Goal: Transaction & Acquisition: Purchase product/service

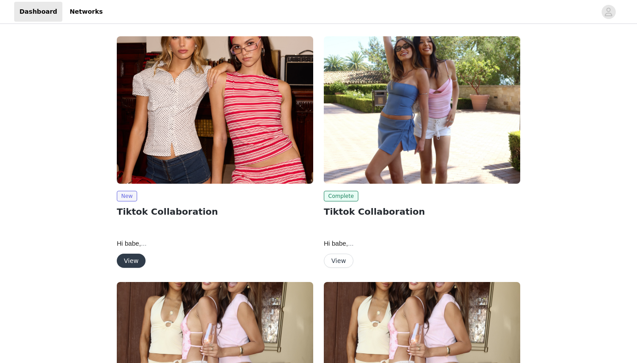
click at [127, 254] on button "View" at bounding box center [131, 261] width 29 height 14
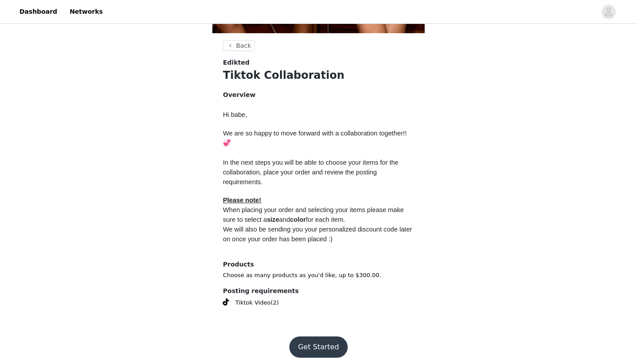
scroll to position [310, 0]
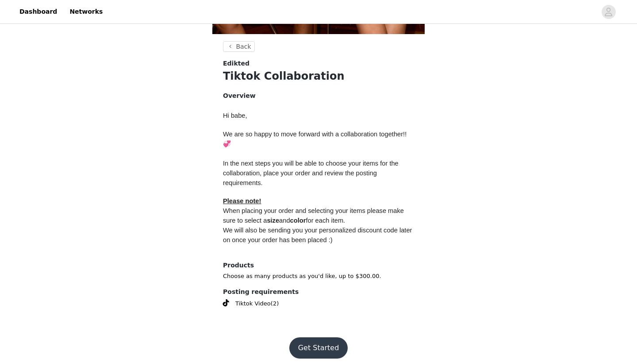
click at [319, 339] on button "Get Started" at bounding box center [318, 347] width 59 height 21
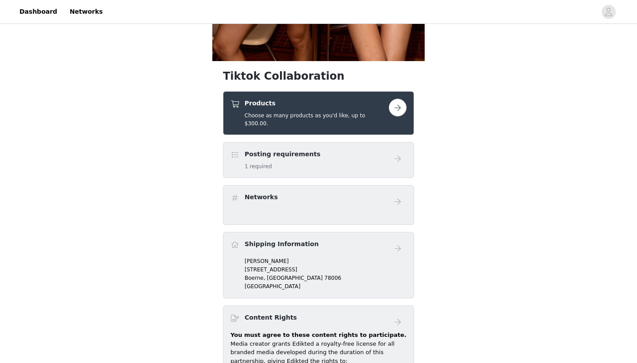
scroll to position [304, 0]
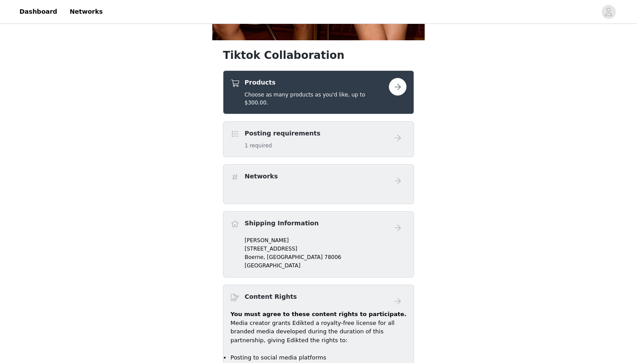
click at [352, 102] on div "Products Choose as many products as you'd like, up to $300.00." at bounding box center [318, 92] width 191 height 44
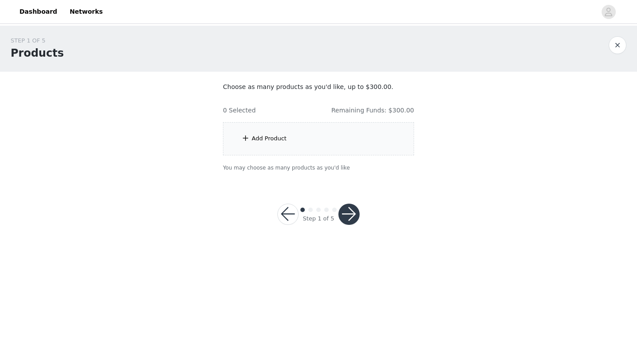
click at [357, 136] on div "Add Product" at bounding box center [318, 138] width 191 height 33
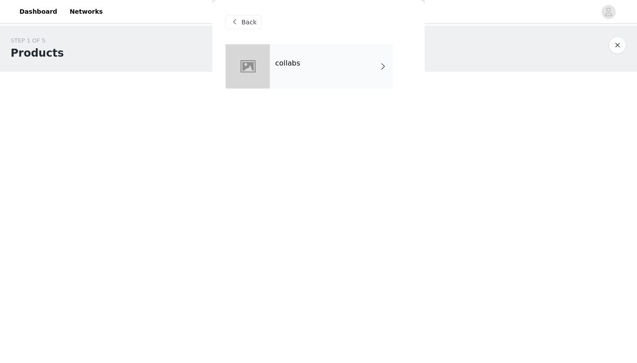
click at [349, 74] on div "collabs" at bounding box center [331, 66] width 123 height 44
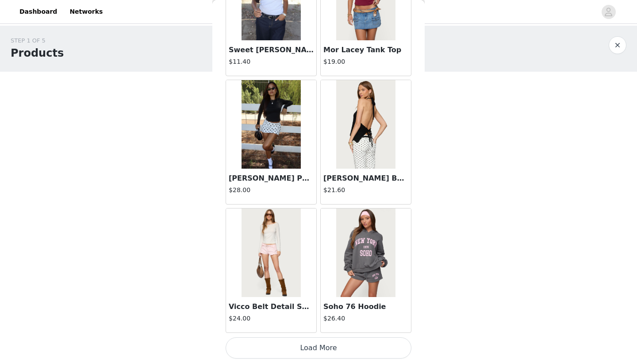
click at [303, 349] on button "Load More" at bounding box center [319, 347] width 186 height 21
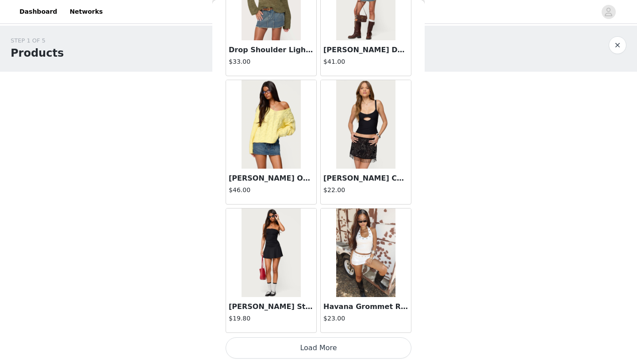
scroll to position [2274, 0]
click at [307, 344] on button "Load More" at bounding box center [319, 347] width 186 height 21
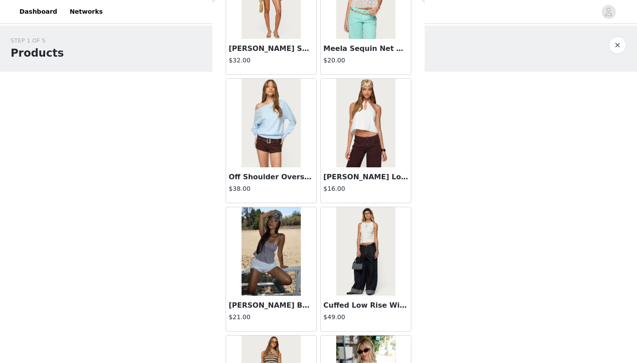
scroll to position [2918, 0]
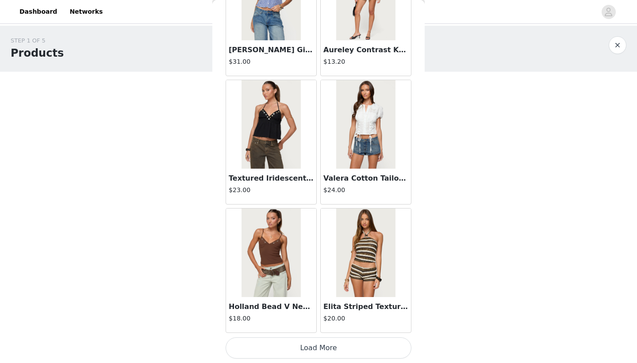
click at [307, 344] on button "Load More" at bounding box center [319, 347] width 186 height 21
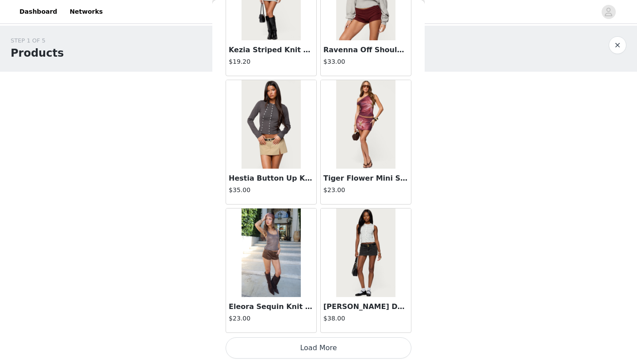
scroll to position [4840, 0]
click at [304, 348] on button "Load More" at bounding box center [319, 347] width 186 height 21
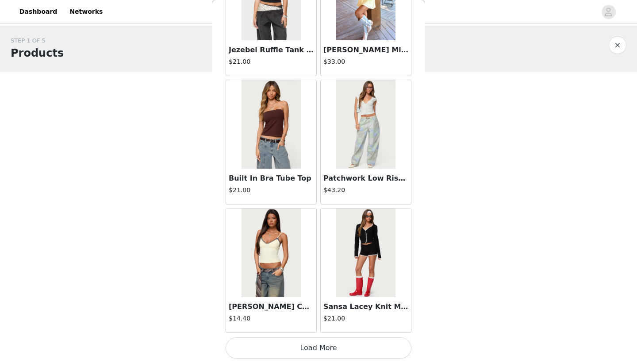
scroll to position [6123, 0]
click at [301, 348] on button "Load More" at bounding box center [319, 347] width 186 height 21
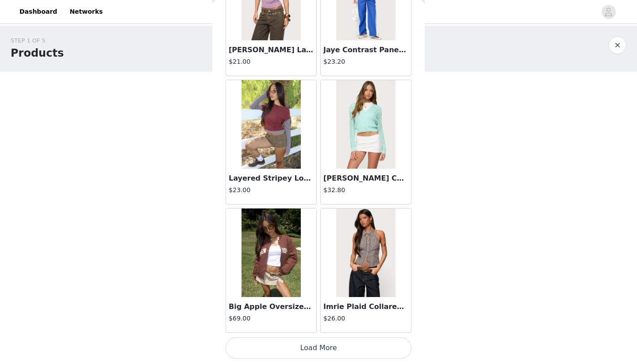
scroll to position [0, 0]
click at [294, 348] on button "Load More" at bounding box center [319, 347] width 186 height 21
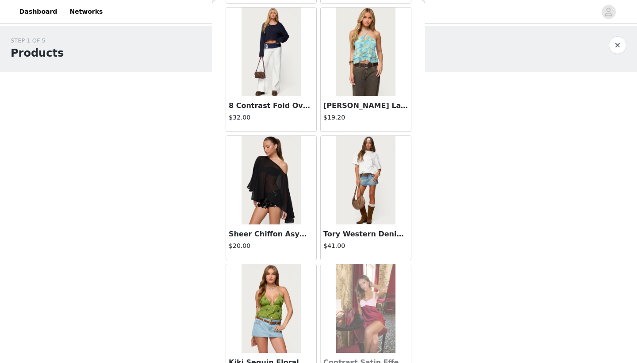
scroll to position [8576, 0]
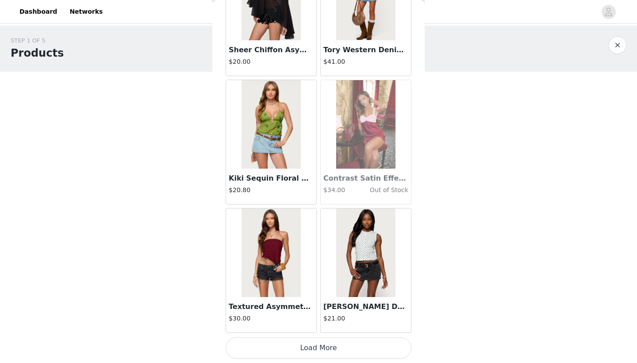
click at [302, 350] on button "Load More" at bounding box center [319, 347] width 186 height 21
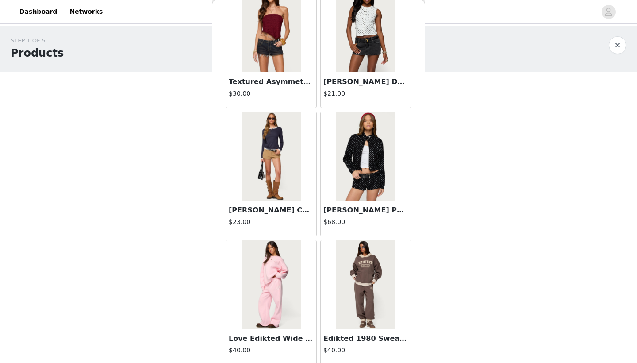
scroll to position [8937, 0]
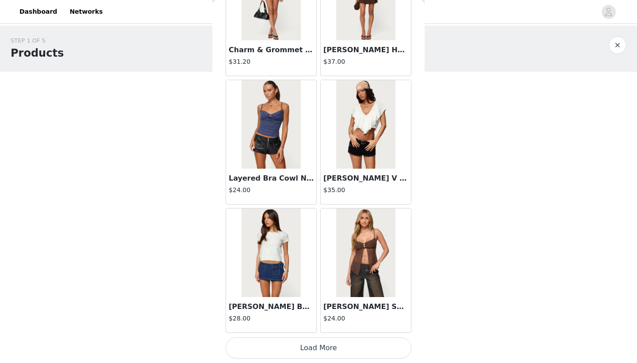
click at [317, 355] on button "Load More" at bounding box center [319, 347] width 186 height 21
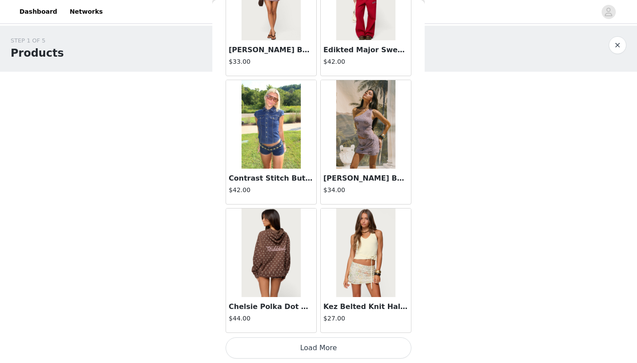
scroll to position [11256, 0]
click at [310, 348] on button "Load More" at bounding box center [319, 347] width 186 height 21
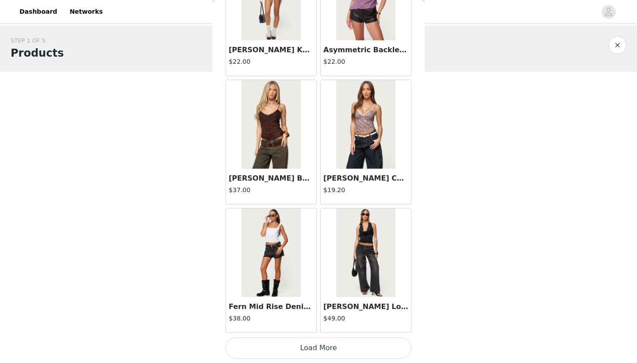
scroll to position [12539, 0]
click at [283, 348] on button "Load More" at bounding box center [319, 347] width 186 height 21
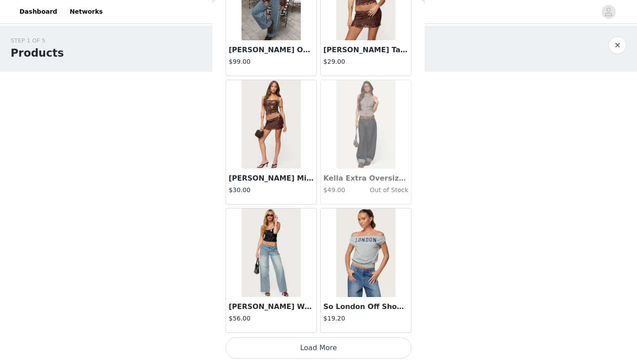
scroll to position [13822, 0]
click at [311, 344] on button "Load More" at bounding box center [319, 347] width 186 height 21
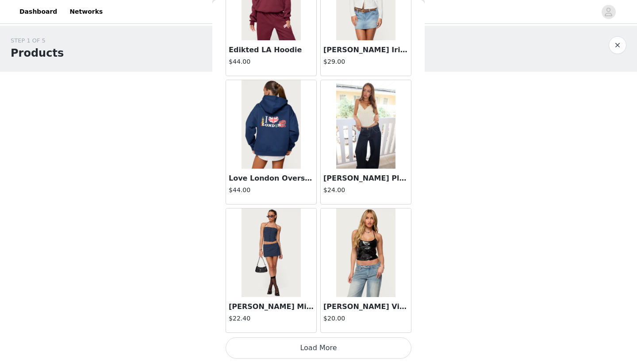
scroll to position [15105, 0]
click at [299, 349] on button "Load More" at bounding box center [319, 347] width 186 height 21
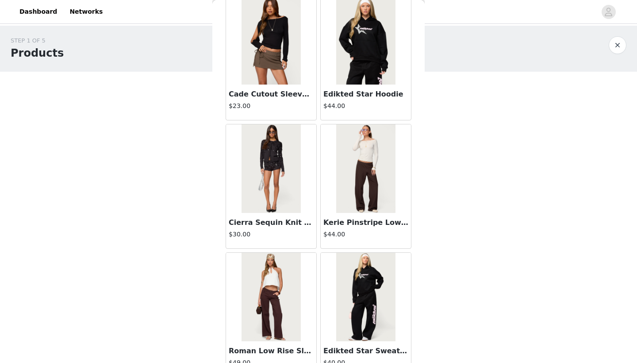
scroll to position [16346, 0]
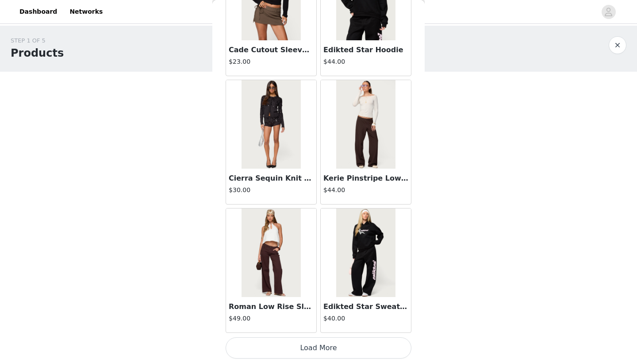
click at [295, 342] on button "Load More" at bounding box center [319, 347] width 186 height 21
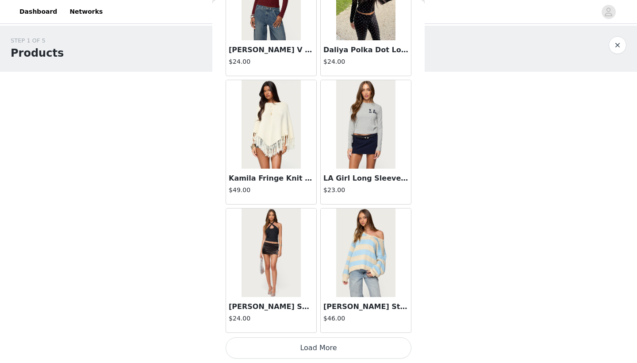
scroll to position [17671, 0]
click at [296, 349] on button "Load More" at bounding box center [319, 347] width 186 height 21
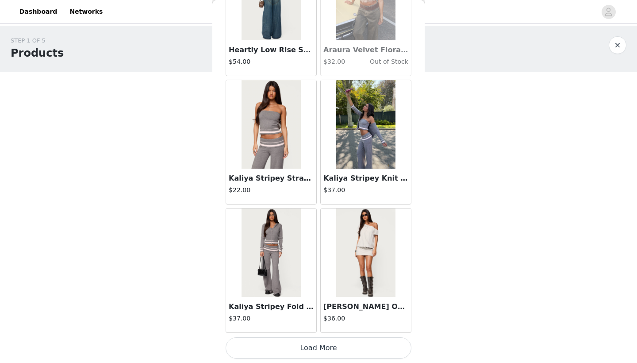
scroll to position [18954, 0]
click at [306, 351] on button "Load More" at bounding box center [319, 347] width 186 height 21
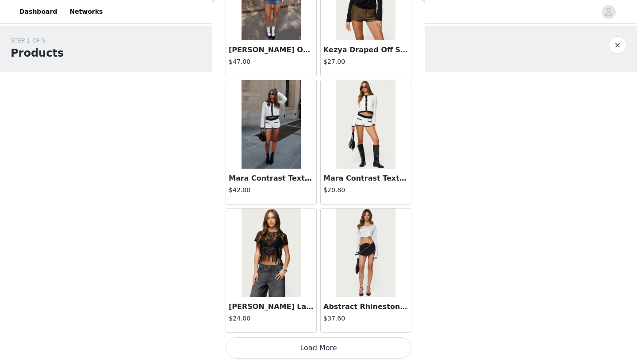
scroll to position [20238, 0]
click at [305, 348] on button "Load More" at bounding box center [319, 347] width 186 height 21
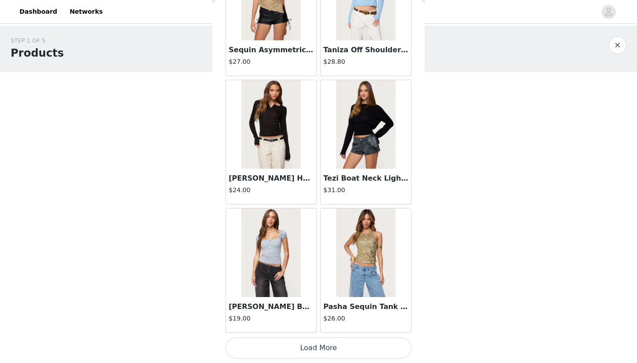
scroll to position [21521, 0]
click at [308, 352] on button "Load More" at bounding box center [319, 347] width 186 height 21
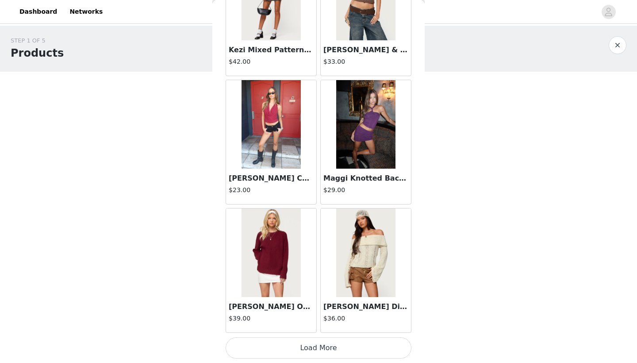
scroll to position [22804, 0]
click at [314, 347] on button "Load More" at bounding box center [319, 347] width 186 height 21
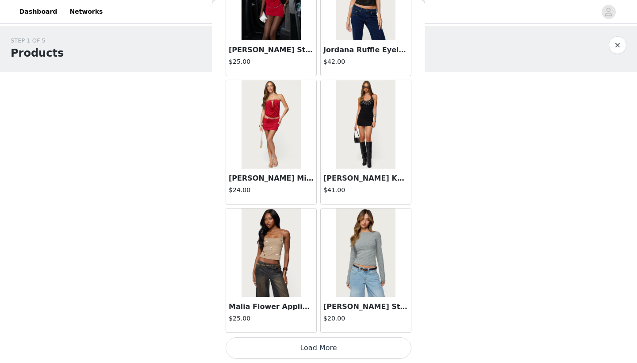
scroll to position [24087, 0]
click at [298, 344] on button "Load More" at bounding box center [319, 347] width 186 height 21
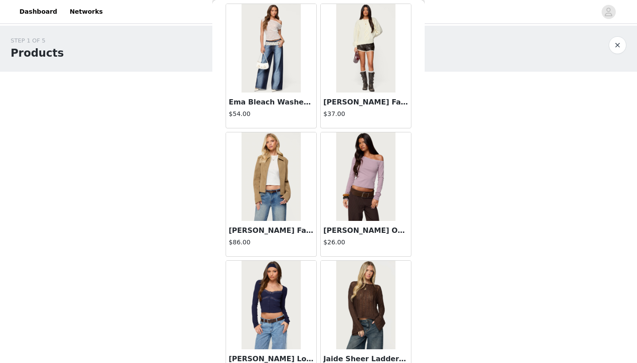
scroll to position [24932, 0]
click at [378, 91] on img at bounding box center [365, 48] width 59 height 88
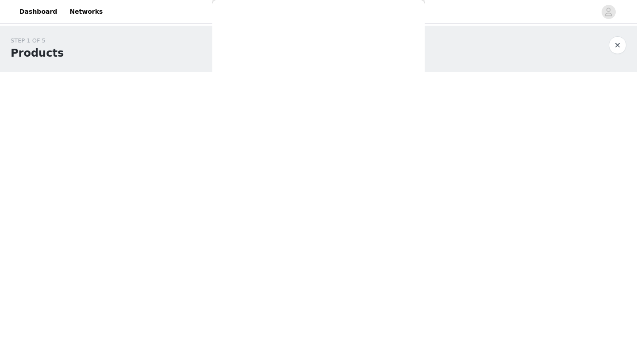
scroll to position [0, 0]
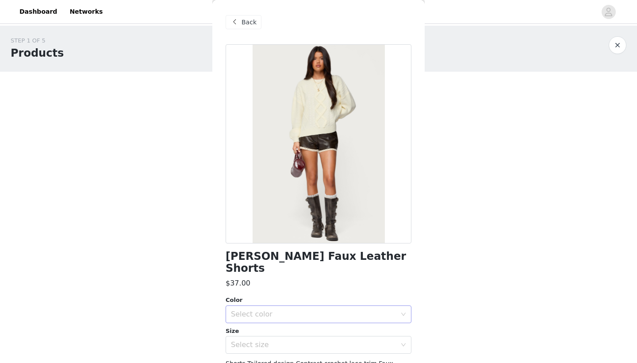
click at [250, 310] on div "Select color" at bounding box center [313, 314] width 165 height 9
click at [236, 323] on li "DARK-BROWN" at bounding box center [319, 321] width 186 height 14
click at [237, 340] on div "Select size" at bounding box center [313, 344] width 165 height 9
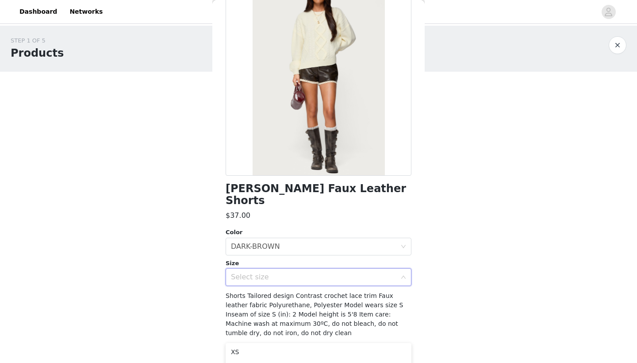
scroll to position [67, 0]
click at [269, 273] on div "Select size" at bounding box center [315, 277] width 169 height 17
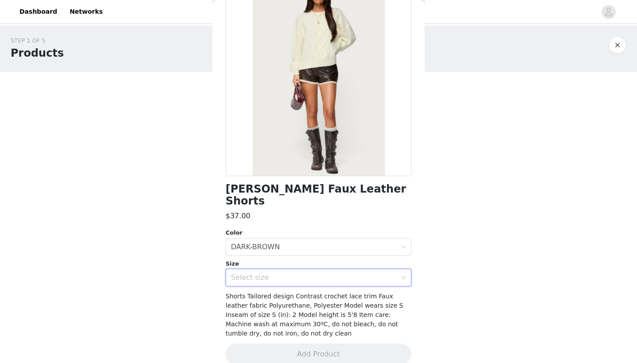
click at [270, 273] on div "Select size" at bounding box center [313, 277] width 165 height 9
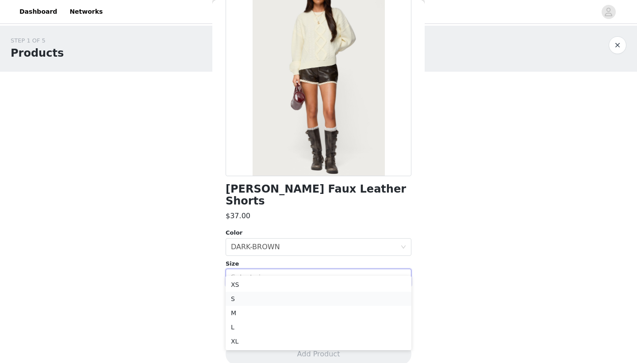
click at [260, 303] on li "S" at bounding box center [319, 299] width 186 height 14
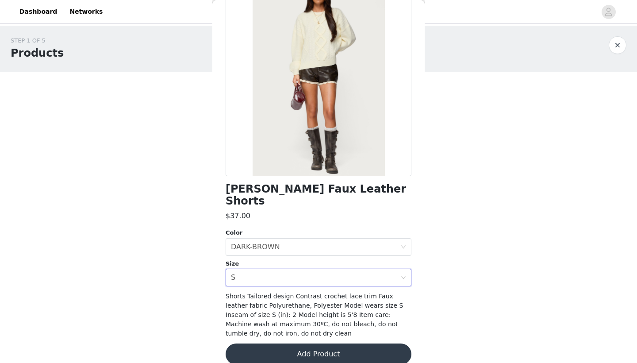
click at [268, 343] on button "Add Product" at bounding box center [319, 353] width 186 height 21
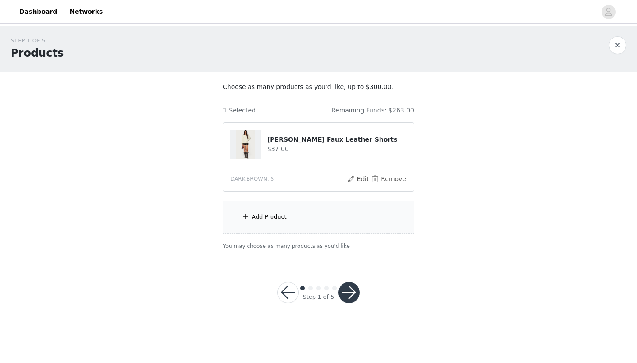
click at [312, 225] on div "Add Product" at bounding box center [318, 216] width 191 height 33
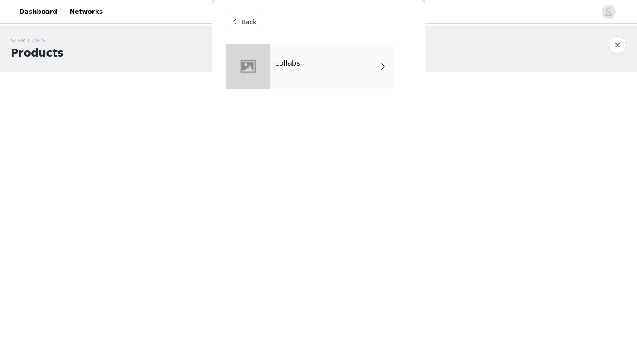
click at [339, 71] on div "collabs" at bounding box center [331, 66] width 123 height 44
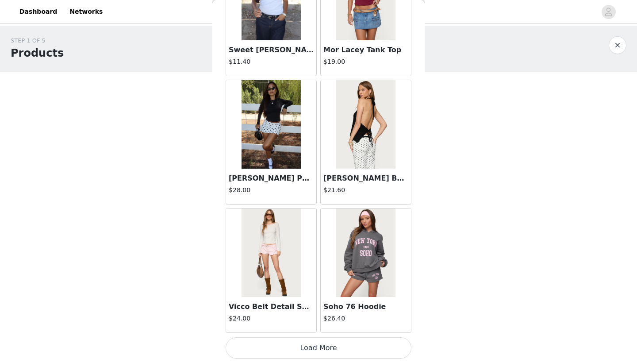
click at [278, 347] on button "Load More" at bounding box center [319, 347] width 186 height 21
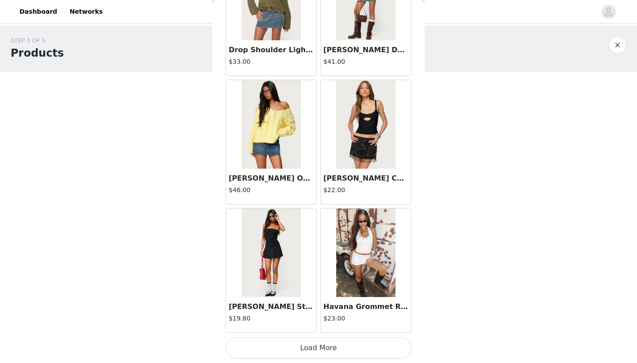
click at [278, 347] on button "Load More" at bounding box center [319, 347] width 186 height 21
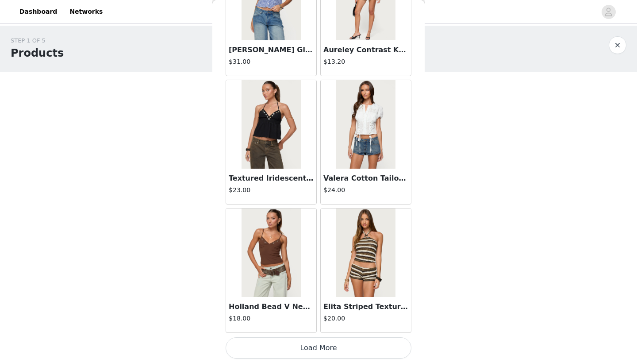
click at [278, 347] on button "Load More" at bounding box center [319, 347] width 186 height 21
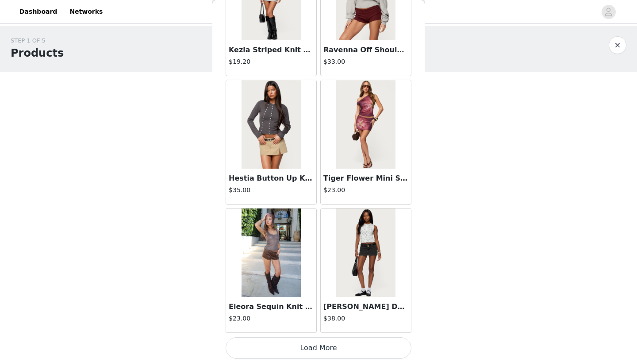
click at [278, 347] on button "Load More" at bounding box center [319, 347] width 186 height 21
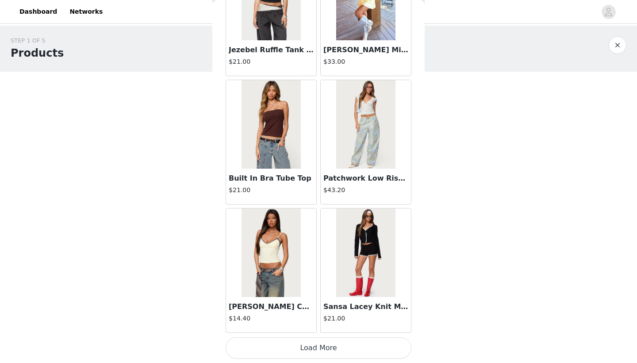
click at [278, 347] on button "Load More" at bounding box center [319, 347] width 186 height 21
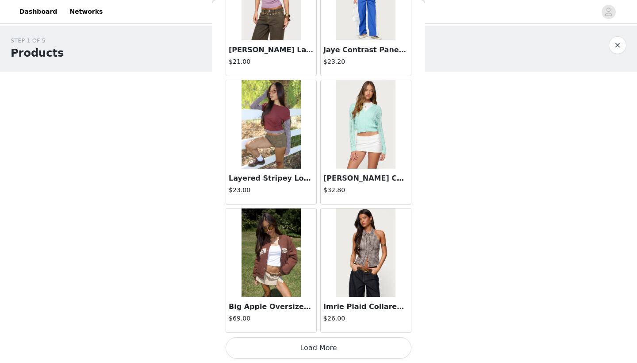
click at [278, 347] on button "Load More" at bounding box center [319, 347] width 186 height 21
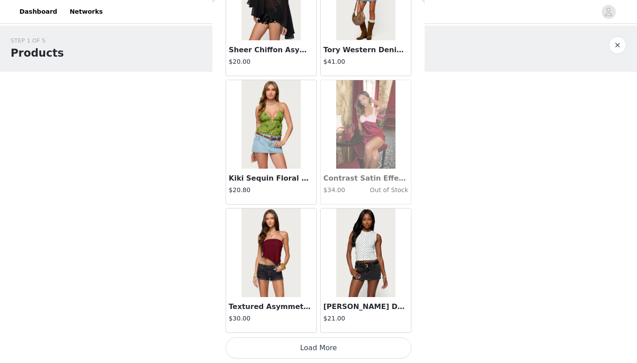
scroll to position [8686, 0]
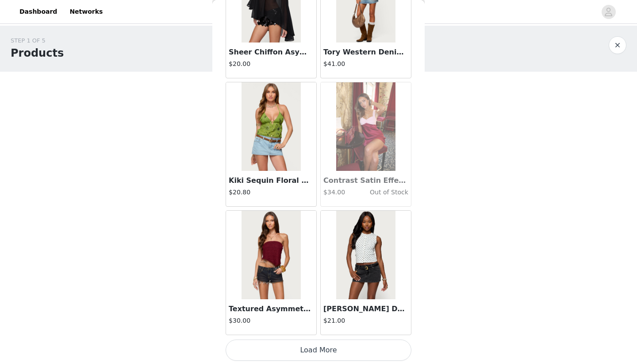
click at [278, 347] on button "Load More" at bounding box center [319, 349] width 186 height 21
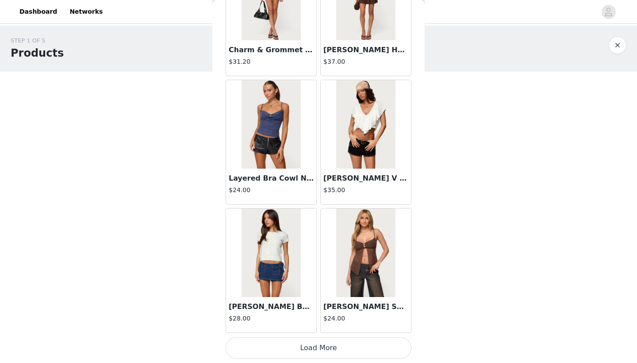
scroll to position [9973, 0]
click at [278, 347] on button "Load More" at bounding box center [319, 347] width 186 height 21
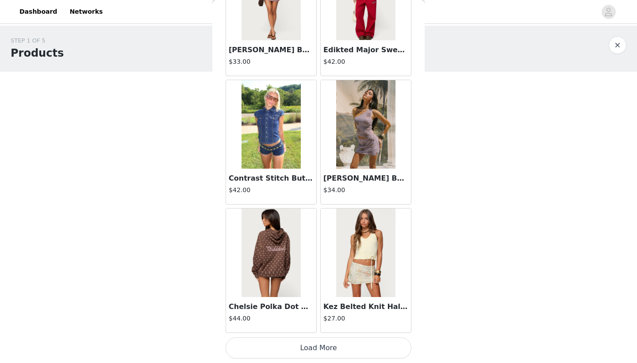
click at [278, 347] on button "Load More" at bounding box center [319, 347] width 186 height 21
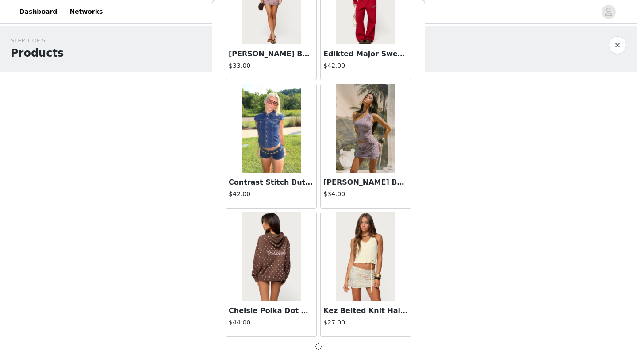
scroll to position [11252, 0]
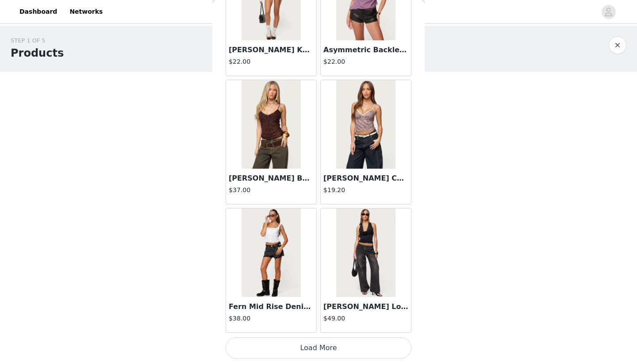
click at [278, 347] on button "Load More" at bounding box center [319, 347] width 186 height 21
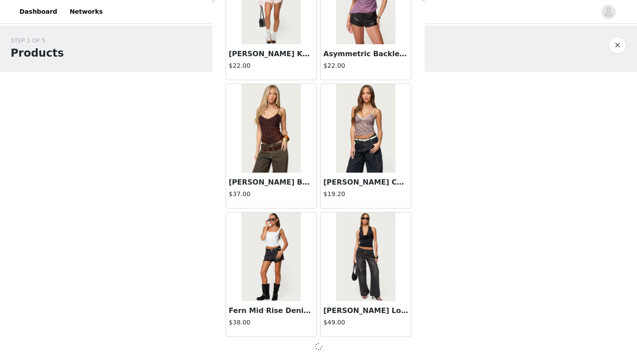
scroll to position [12535, 0]
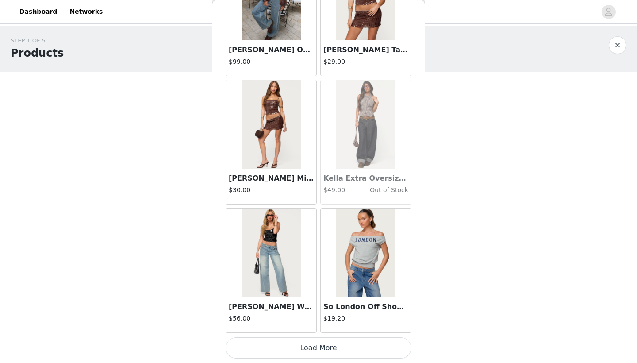
click at [278, 347] on button "Load More" at bounding box center [319, 347] width 186 height 21
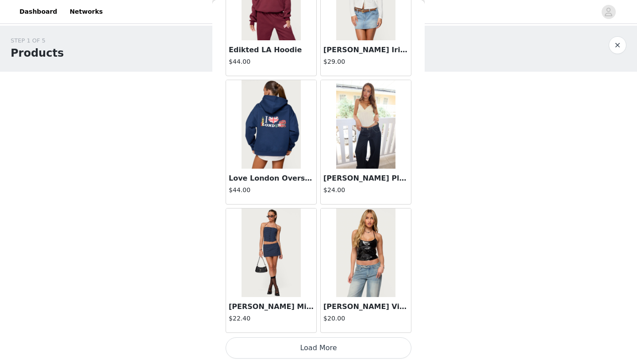
scroll to position [15101, 0]
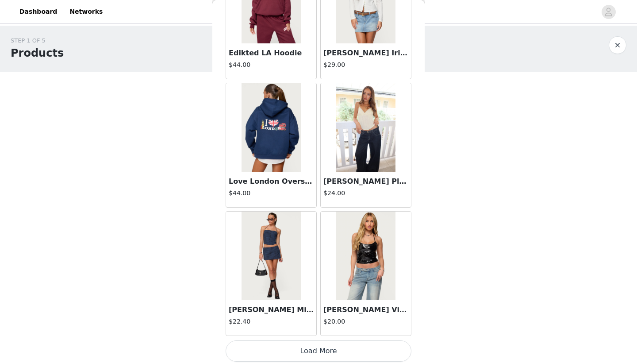
click at [278, 347] on button "Load More" at bounding box center [319, 350] width 186 height 21
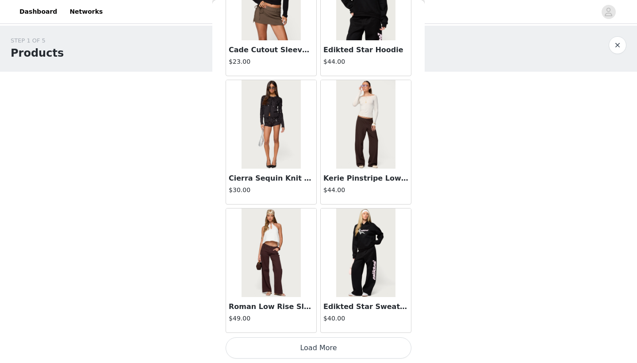
scroll to position [0, 0]
click at [278, 347] on button "Load More" at bounding box center [319, 347] width 186 height 21
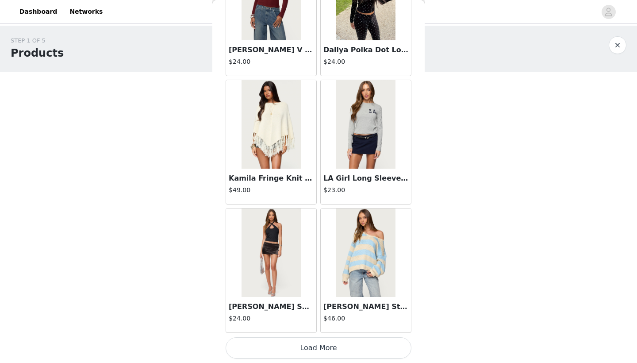
click at [278, 347] on button "Load More" at bounding box center [319, 347] width 186 height 21
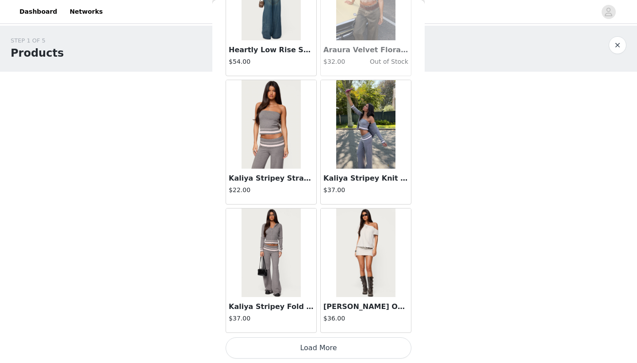
click at [278, 347] on button "Load More" at bounding box center [319, 347] width 186 height 21
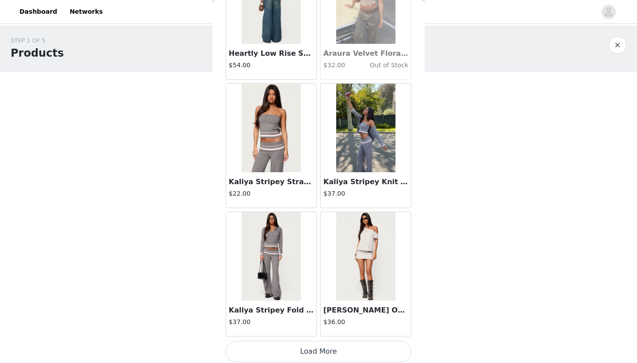
scroll to position [18951, 0]
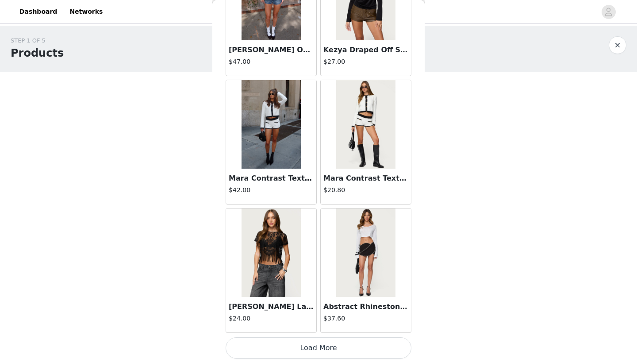
click at [278, 347] on button "Load More" at bounding box center [319, 347] width 186 height 21
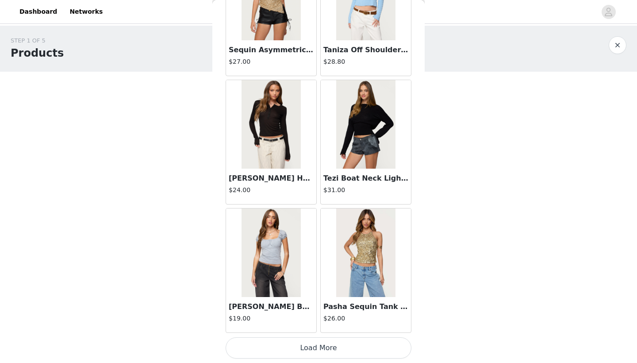
scroll to position [0, 0]
click at [278, 347] on button "Load More" at bounding box center [319, 347] width 186 height 21
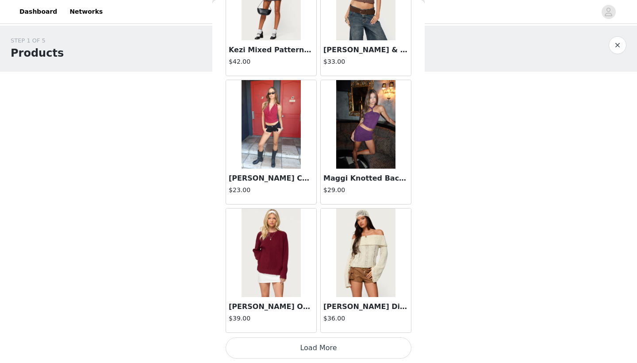
click at [278, 347] on button "Load More" at bounding box center [319, 347] width 186 height 21
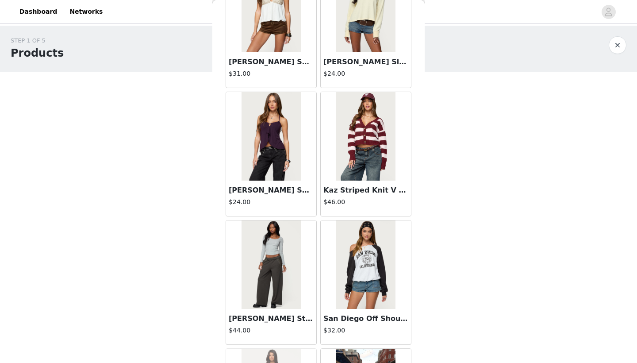
scroll to position [23434, 0]
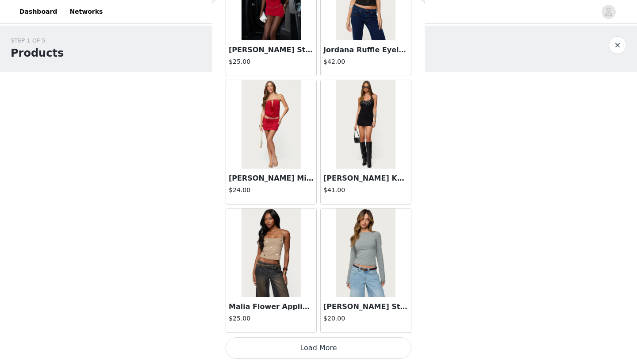
click at [278, 347] on button "Load More" at bounding box center [319, 347] width 186 height 21
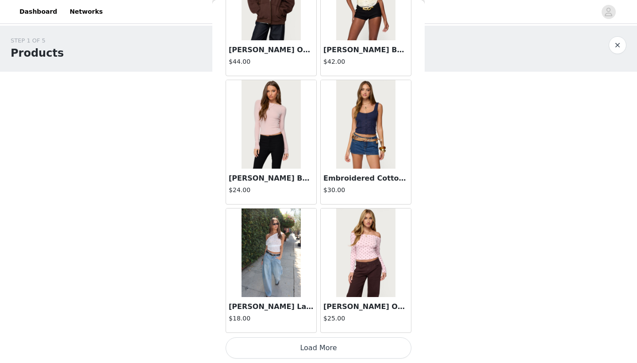
scroll to position [25370, 0]
click at [283, 324] on div "$18.00" at bounding box center [271, 320] width 85 height 13
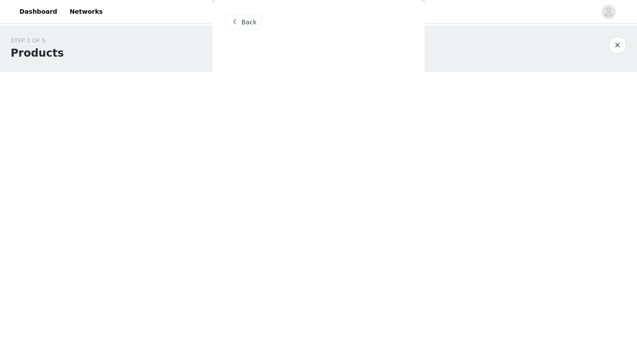
scroll to position [0, 0]
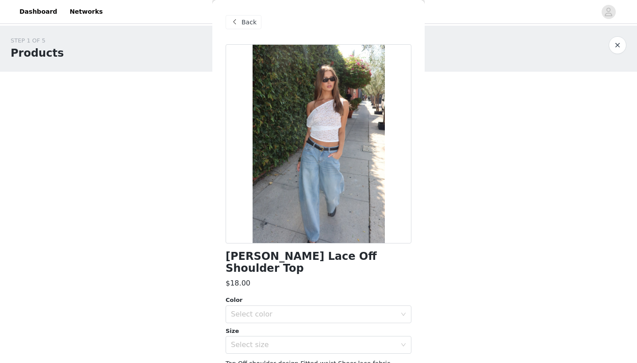
click at [250, 22] on span "Back" at bounding box center [249, 22] width 15 height 9
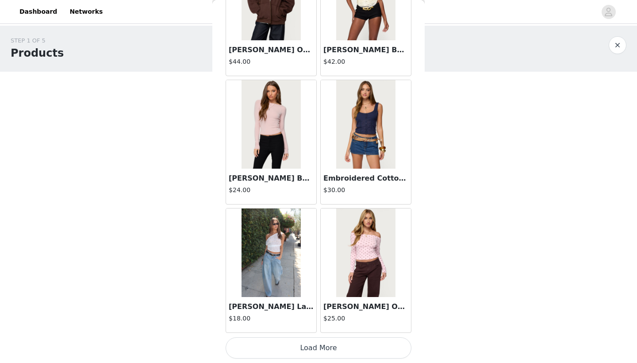
click at [264, 347] on button "Load More" at bounding box center [319, 347] width 186 height 21
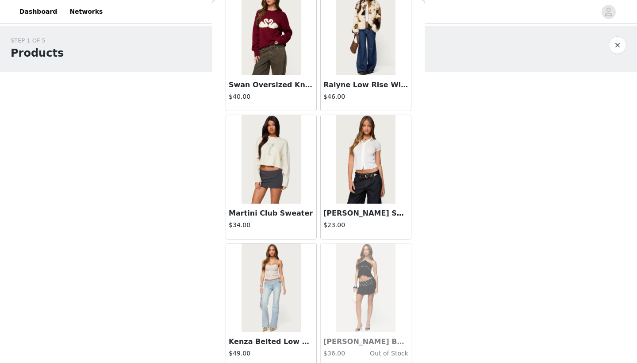
scroll to position [26363, 0]
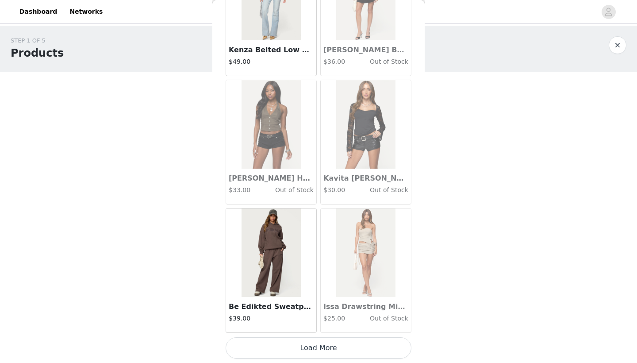
click at [286, 343] on button "Load More" at bounding box center [319, 347] width 186 height 21
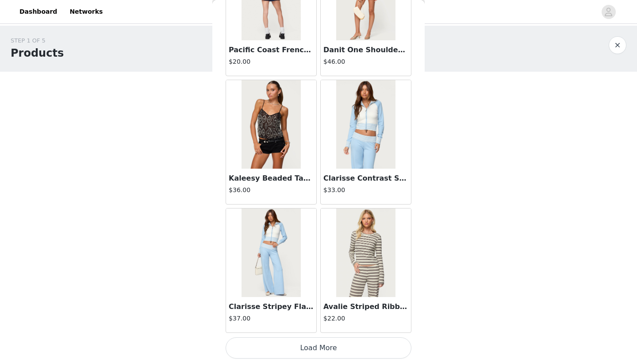
scroll to position [27936, 0]
click at [286, 344] on button "Load More" at bounding box center [319, 347] width 186 height 21
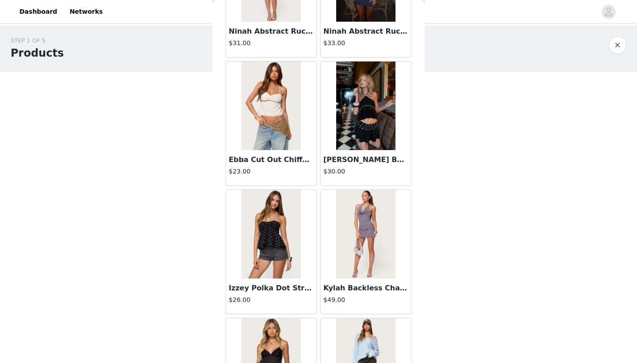
scroll to position [28469, 0]
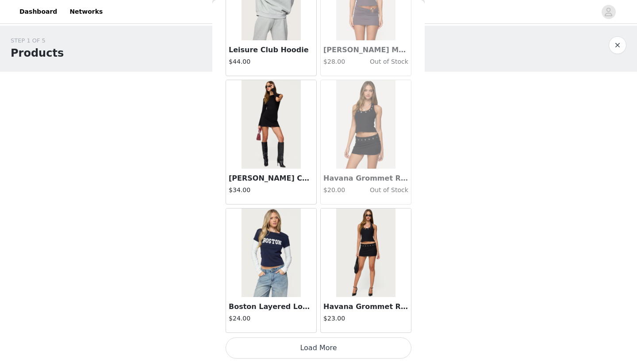
click at [306, 342] on button "Load More" at bounding box center [319, 347] width 186 height 21
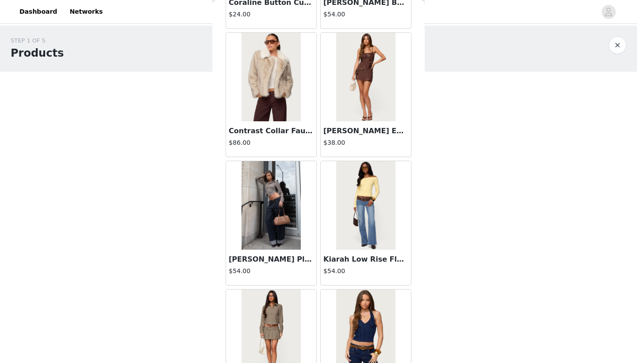
scroll to position [30164, 0]
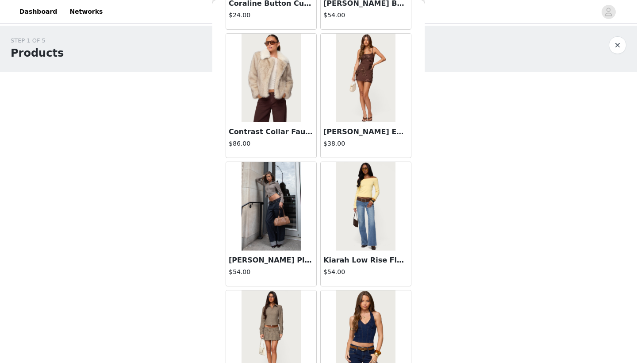
click at [297, 82] on img at bounding box center [271, 78] width 59 height 88
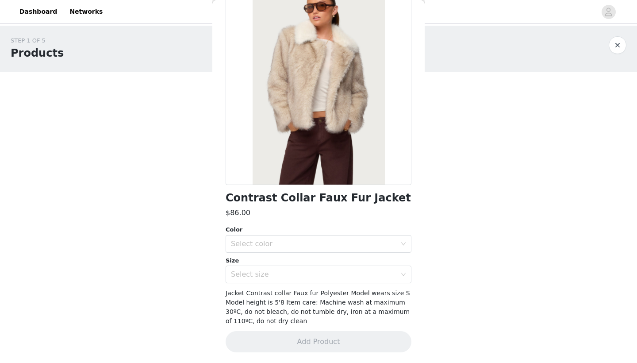
scroll to position [58, 0]
click at [246, 238] on div "Select color" at bounding box center [315, 244] width 169 height 17
click at [241, 262] on li "TAN" at bounding box center [319, 263] width 186 height 14
click at [243, 266] on div "Select size" at bounding box center [319, 275] width 186 height 18
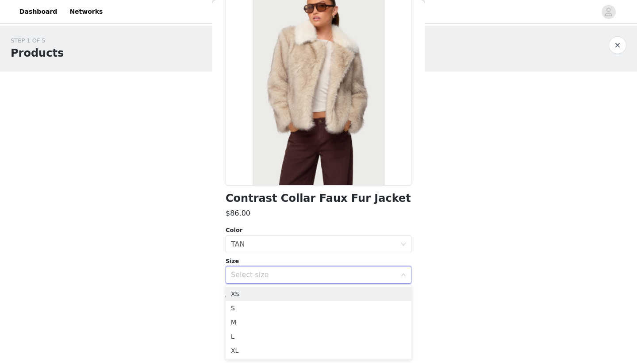
click at [243, 273] on div "Select size" at bounding box center [313, 274] width 165 height 9
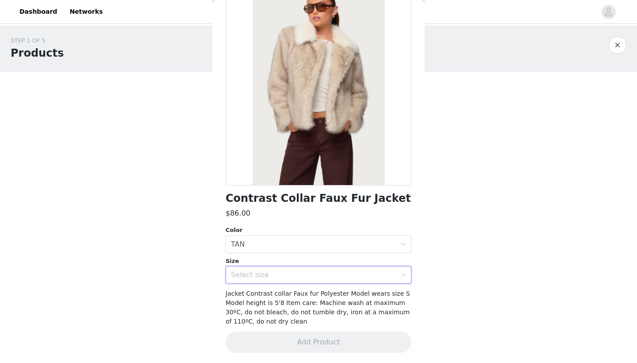
scroll to position [46, 0]
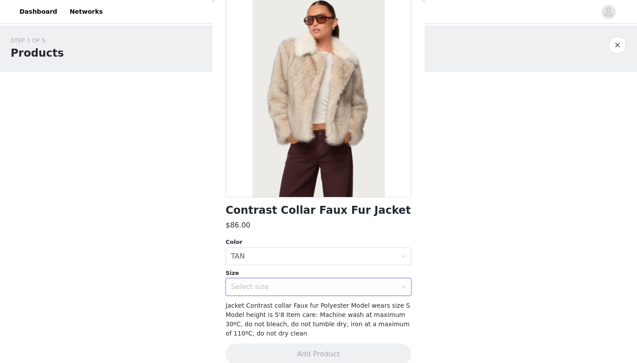
click at [257, 284] on div "Select size" at bounding box center [313, 286] width 165 height 9
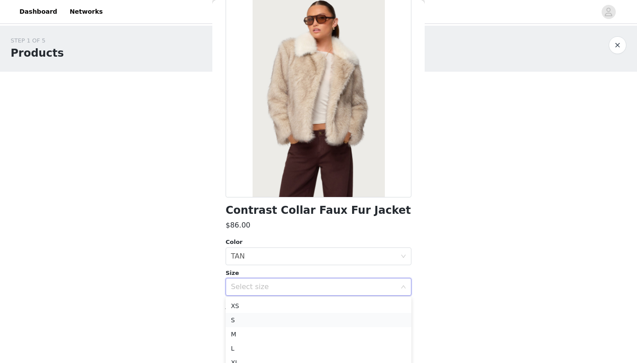
click at [240, 318] on li "S" at bounding box center [319, 320] width 186 height 14
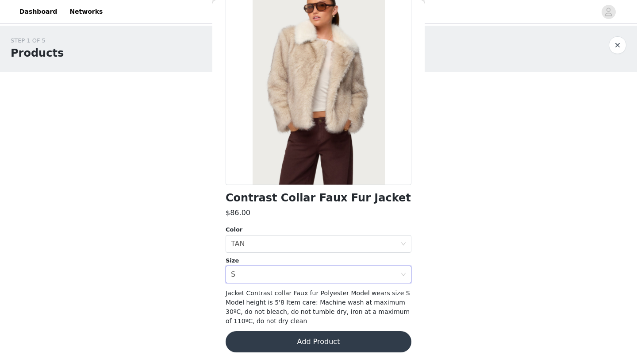
scroll to position [58, 0]
click at [294, 334] on button "Add Product" at bounding box center [319, 341] width 186 height 21
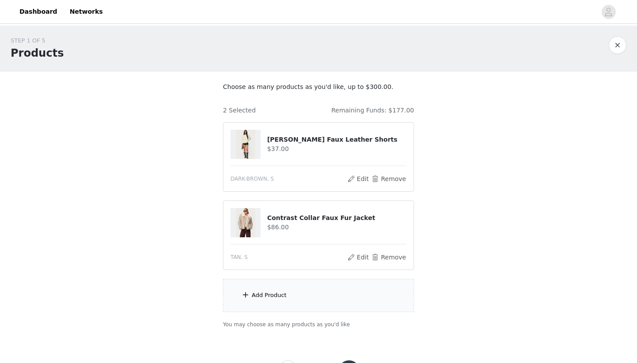
click at [296, 296] on div "Add Product" at bounding box center [318, 295] width 191 height 33
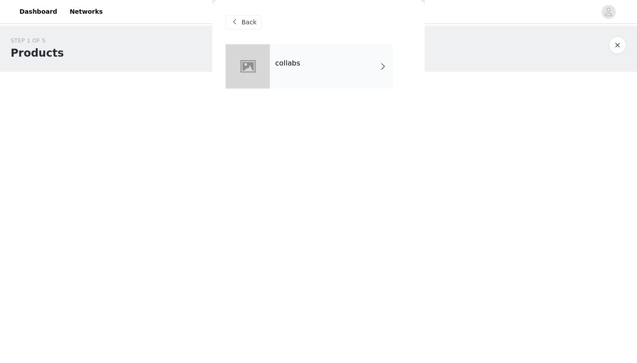
click at [355, 76] on div "collabs" at bounding box center [331, 66] width 123 height 44
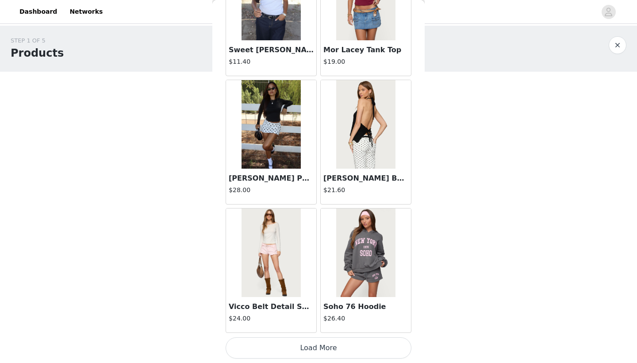
click at [276, 350] on button "Load More" at bounding box center [319, 347] width 186 height 21
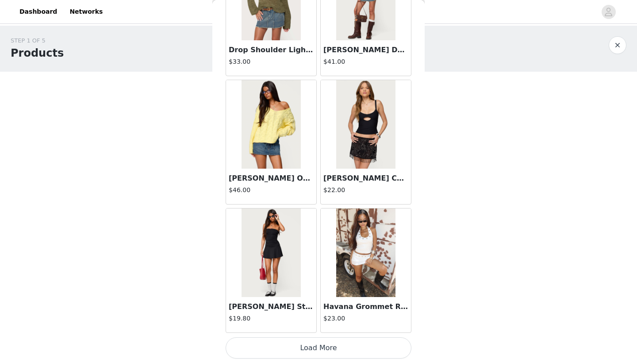
click at [286, 340] on button "Load More" at bounding box center [319, 347] width 186 height 21
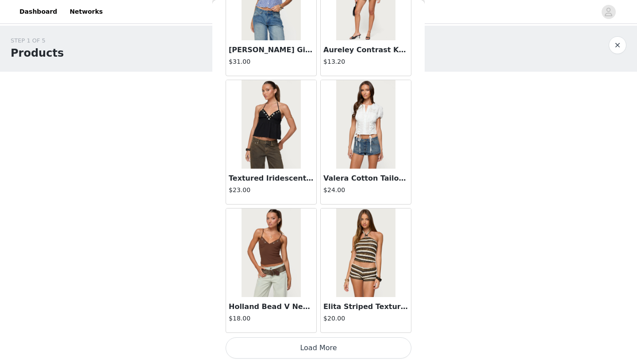
click at [286, 340] on button "Load More" at bounding box center [319, 347] width 186 height 21
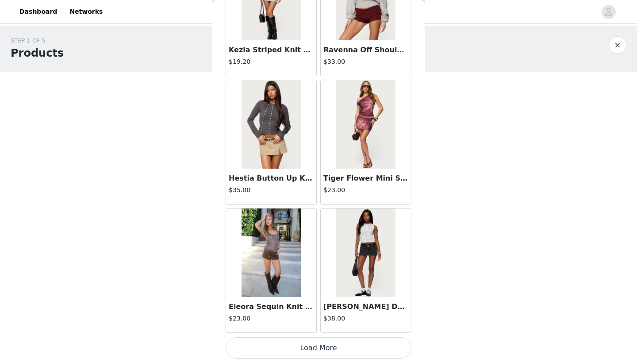
click at [286, 342] on button "Load More" at bounding box center [319, 347] width 186 height 21
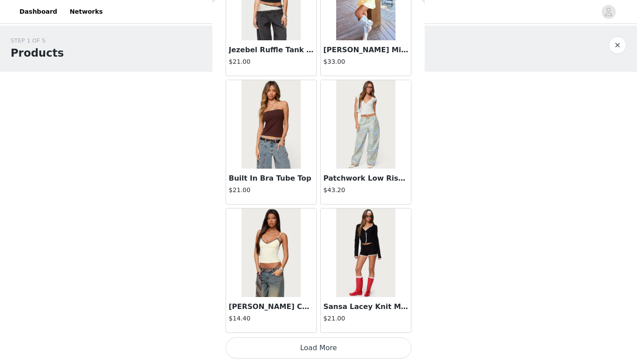
click at [286, 345] on button "Load More" at bounding box center [319, 347] width 186 height 21
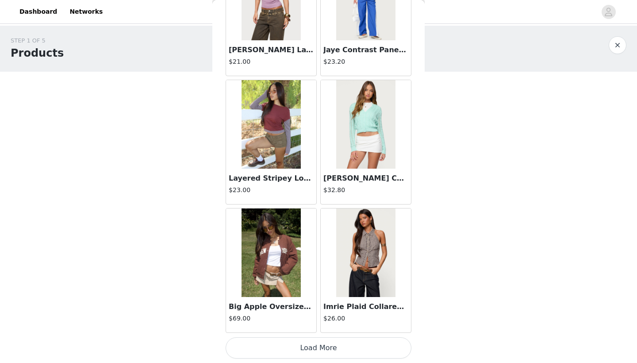
click at [286, 345] on button "Load More" at bounding box center [319, 347] width 186 height 21
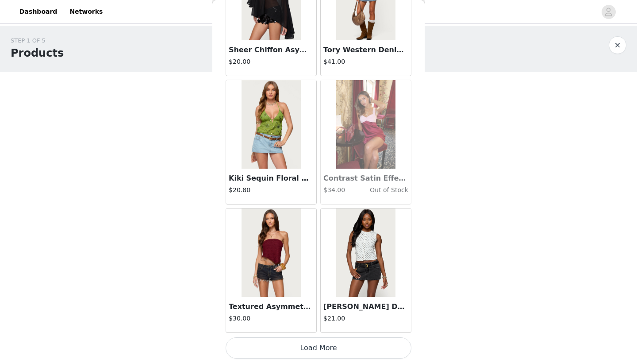
click at [286, 345] on button "Load More" at bounding box center [319, 347] width 186 height 21
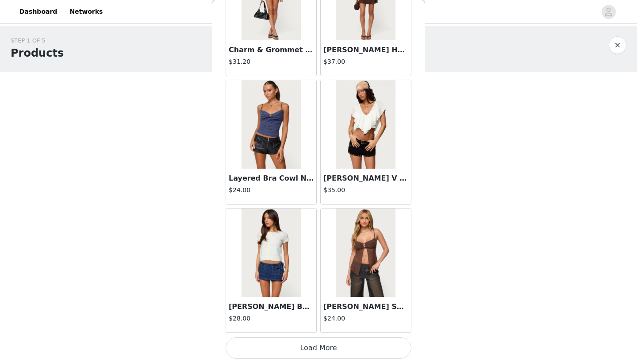
click at [286, 345] on button "Load More" at bounding box center [319, 347] width 186 height 21
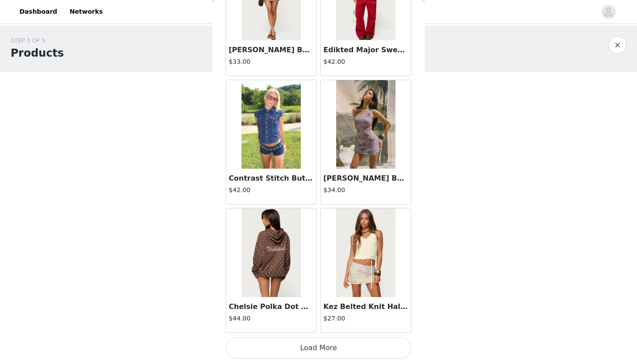
click at [286, 345] on button "Load More" at bounding box center [319, 347] width 186 height 21
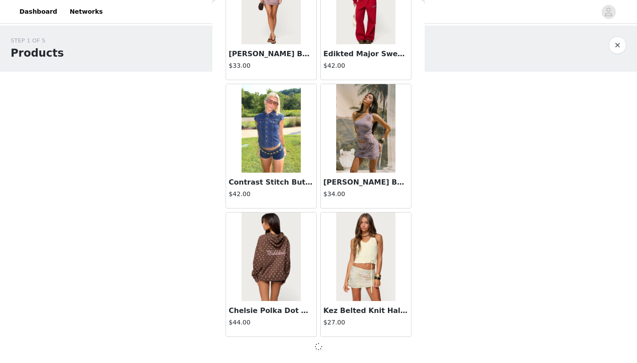
scroll to position [11252, 0]
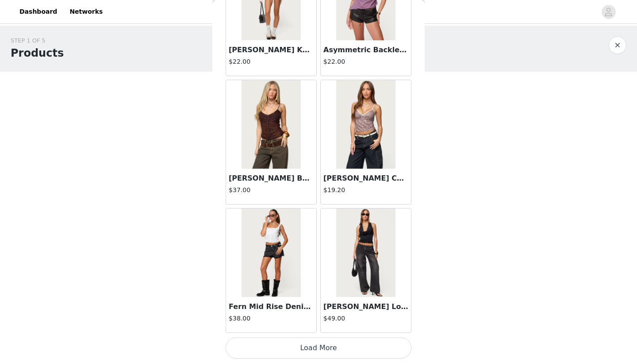
click at [286, 345] on button "Load More" at bounding box center [319, 347] width 186 height 21
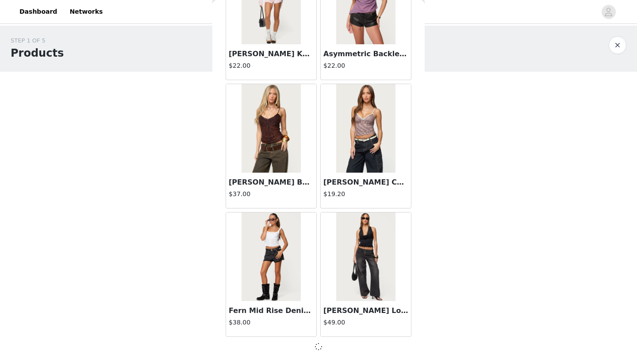
scroll to position [12535, 0]
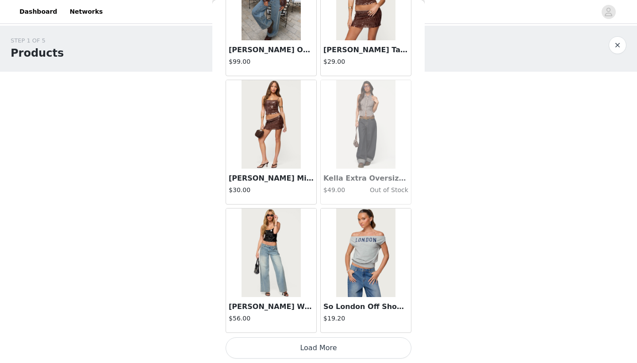
click at [286, 345] on button "Load More" at bounding box center [319, 347] width 186 height 21
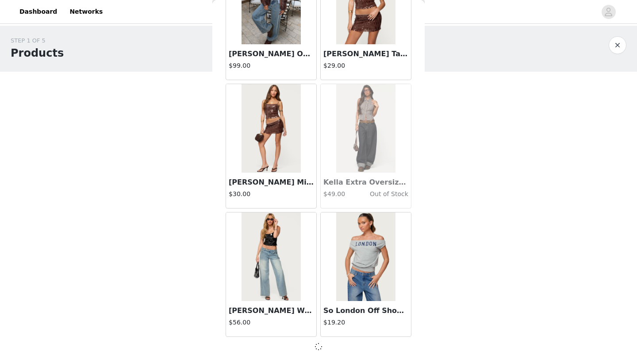
scroll to position [13818, 0]
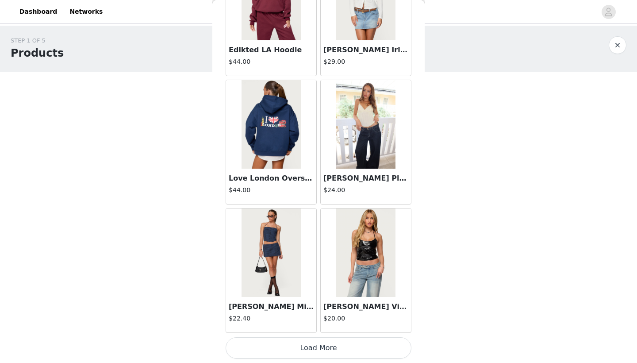
click at [286, 345] on button "Load More" at bounding box center [319, 347] width 186 height 21
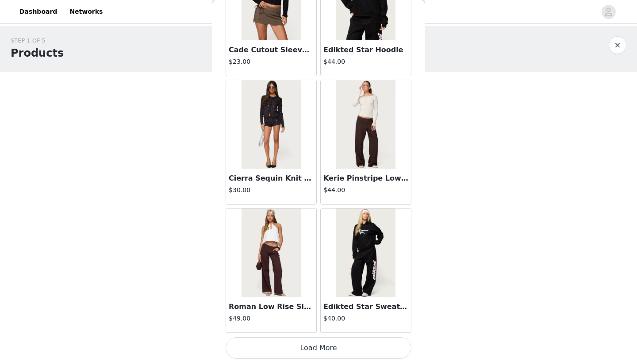
scroll to position [16384, 0]
click at [288, 339] on button "Load More" at bounding box center [319, 348] width 186 height 21
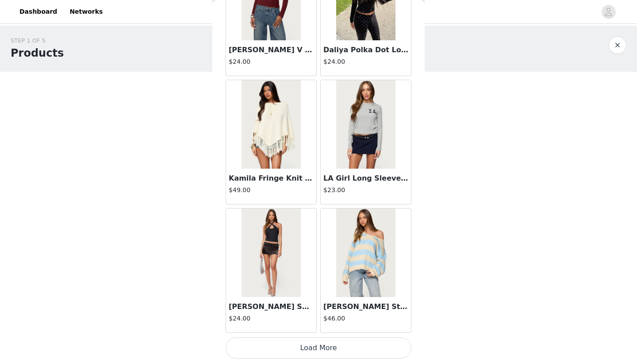
click at [288, 339] on button "Load More" at bounding box center [319, 347] width 186 height 21
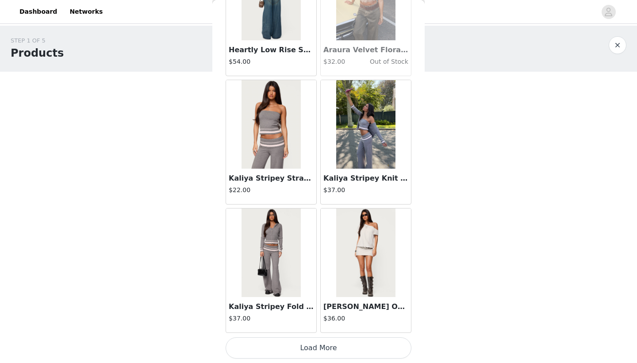
click at [288, 339] on button "Load More" at bounding box center [319, 347] width 186 height 21
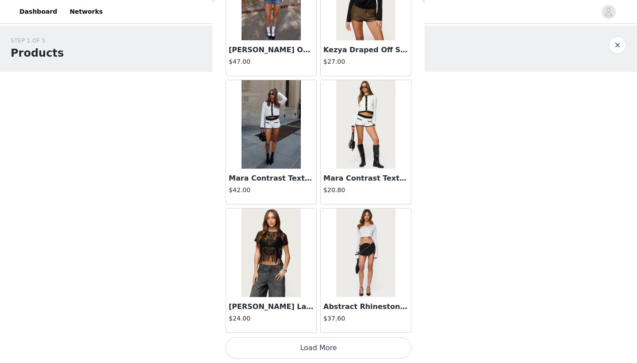
scroll to position [20238, 0]
click at [288, 345] on button "Load More" at bounding box center [319, 347] width 186 height 21
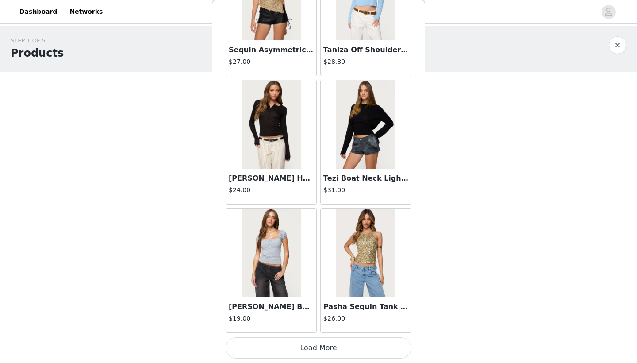
click at [288, 345] on button "Load More" at bounding box center [319, 347] width 186 height 21
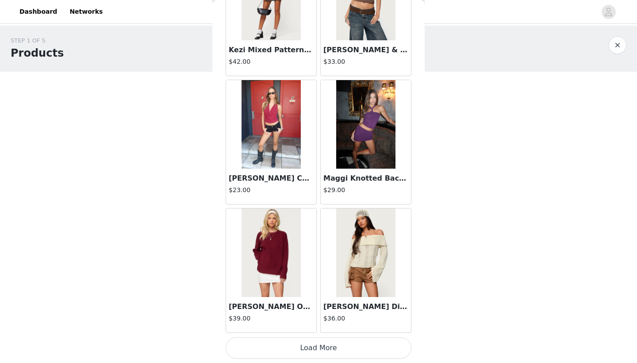
click at [288, 345] on button "Load More" at bounding box center [319, 347] width 186 height 21
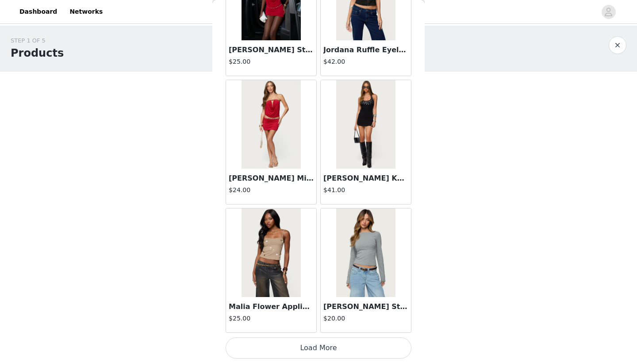
scroll to position [24083, 0]
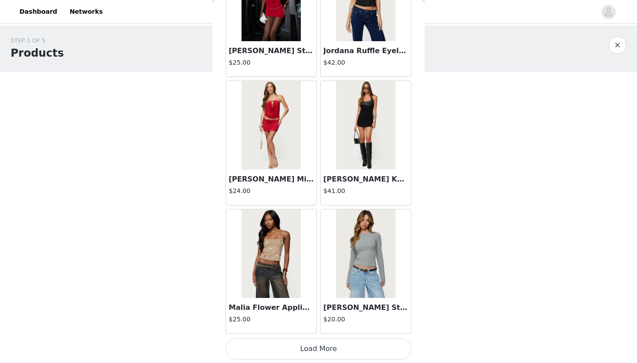
click at [288, 345] on button "Load More" at bounding box center [319, 348] width 186 height 21
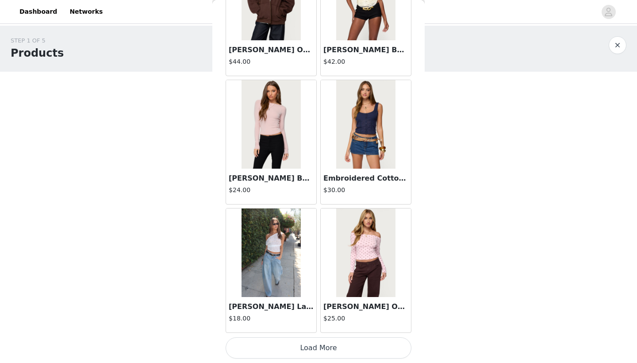
scroll to position [4, 0]
click at [288, 344] on button "Load More" at bounding box center [319, 347] width 186 height 21
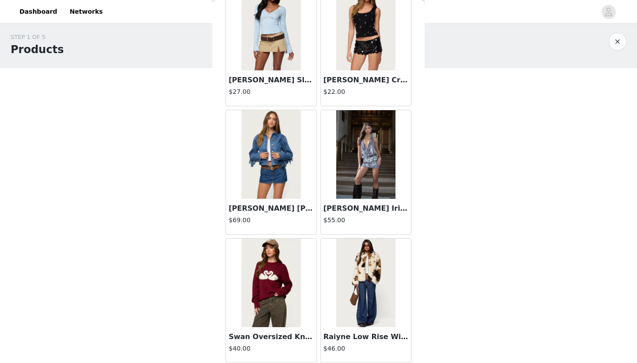
scroll to position [26110, 0]
click at [295, 209] on h3 "[PERSON_NAME] [PERSON_NAME]" at bounding box center [271, 208] width 85 height 11
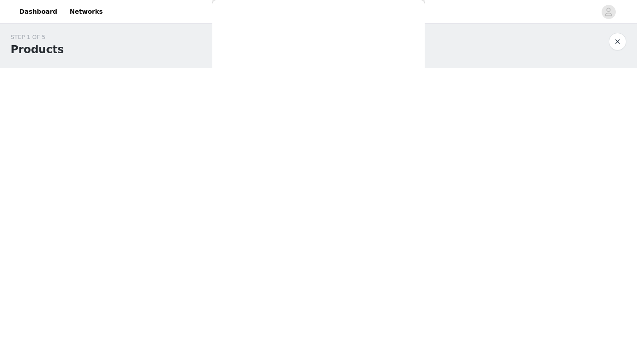
scroll to position [0, 0]
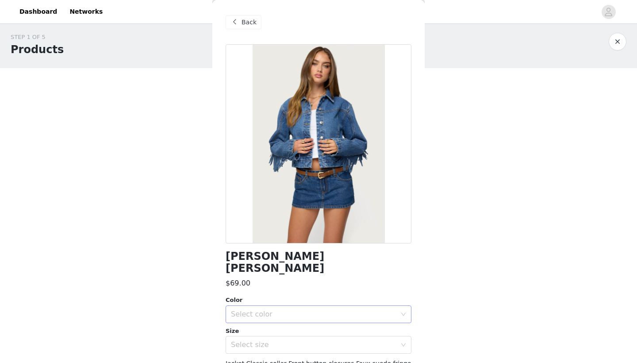
click at [262, 309] on div "Select color" at bounding box center [315, 314] width 169 height 17
click at [255, 320] on li "BLUE-WASHED" at bounding box center [319, 321] width 186 height 14
click at [257, 340] on div "Select size" at bounding box center [313, 344] width 165 height 9
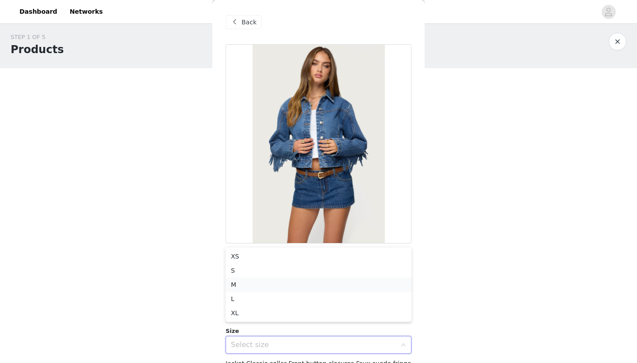
click at [259, 280] on li "M" at bounding box center [319, 284] width 186 height 14
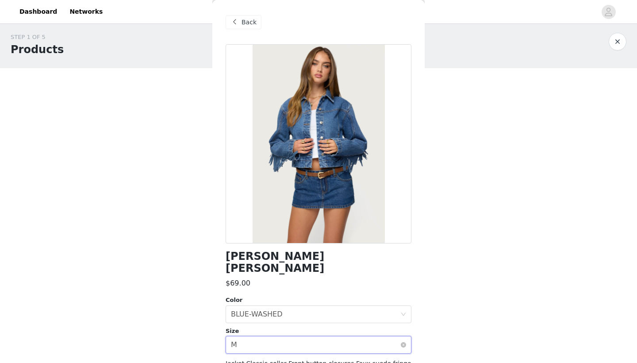
click at [249, 338] on div "Select size M" at bounding box center [315, 344] width 169 height 17
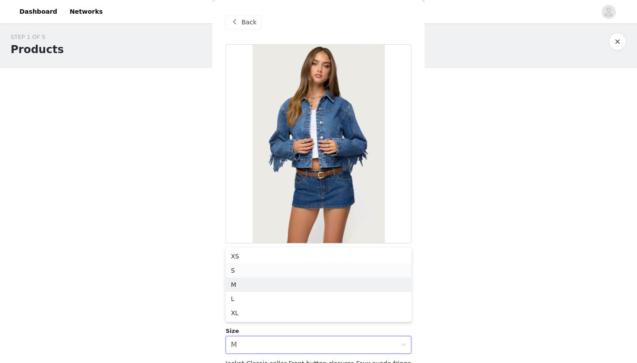
click at [263, 277] on li "S" at bounding box center [319, 270] width 186 height 14
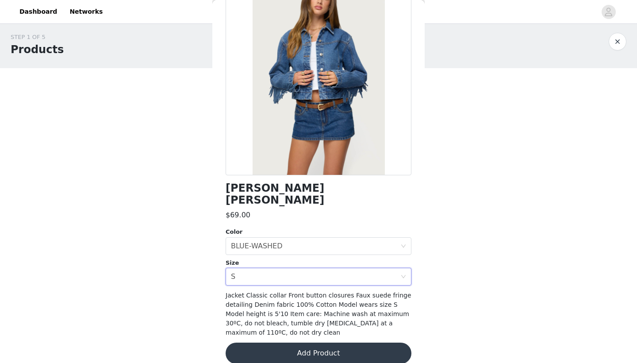
scroll to position [67, 0]
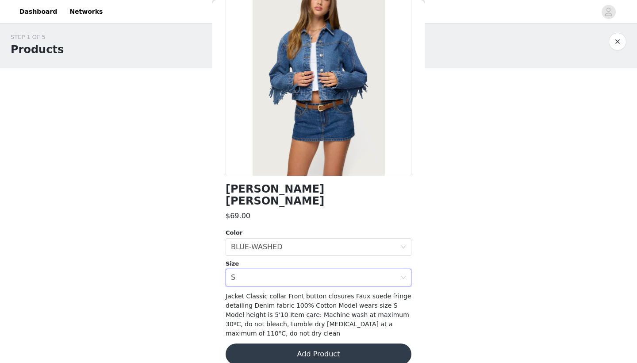
click at [300, 343] on button "Add Product" at bounding box center [319, 353] width 186 height 21
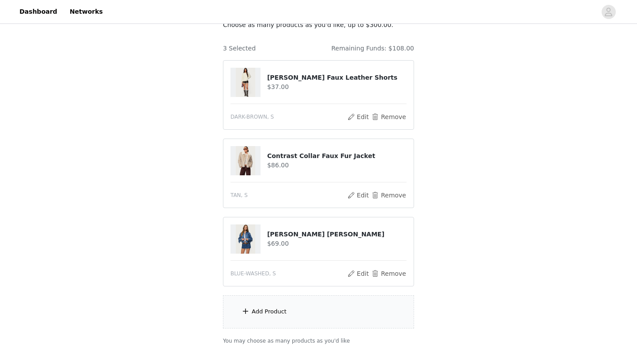
scroll to position [62, 0]
click at [311, 318] on div "Add Product" at bounding box center [318, 312] width 191 height 33
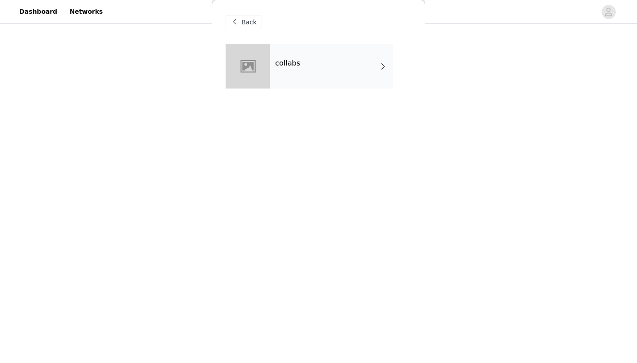
click at [345, 63] on div "collabs" at bounding box center [331, 66] width 123 height 44
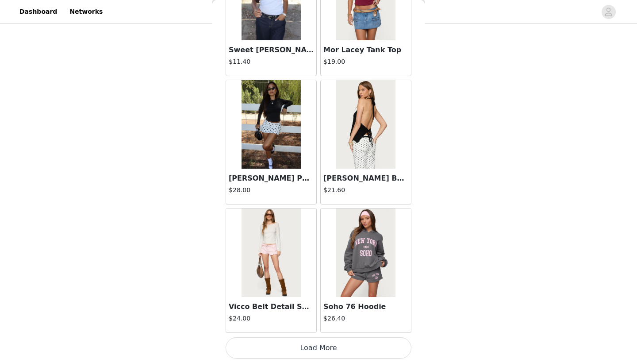
click at [284, 342] on button "Load More" at bounding box center [319, 347] width 186 height 21
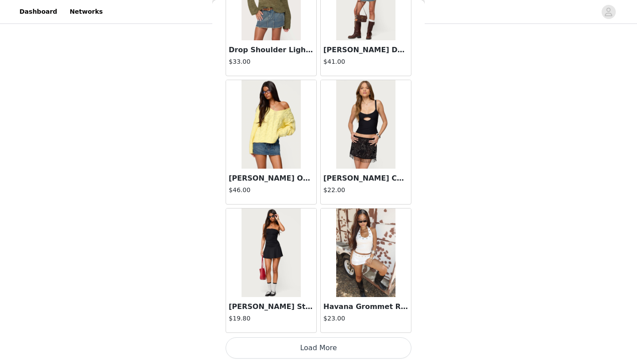
click at [284, 342] on button "Load More" at bounding box center [319, 347] width 186 height 21
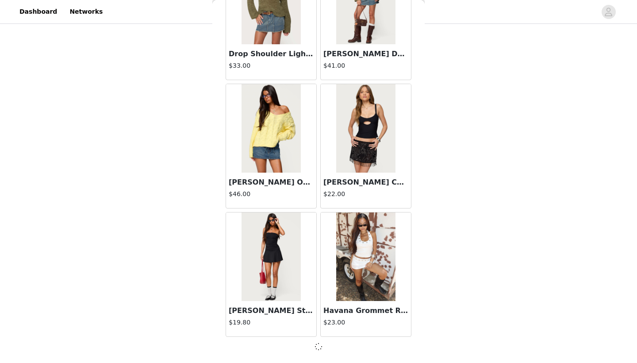
scroll to position [2270, 0]
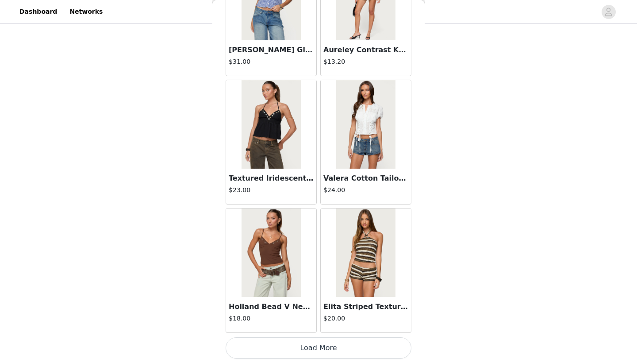
click at [284, 342] on button "Load More" at bounding box center [319, 347] width 186 height 21
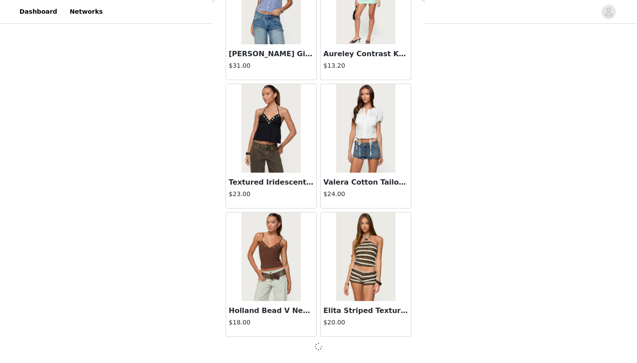
scroll to position [3553, 0]
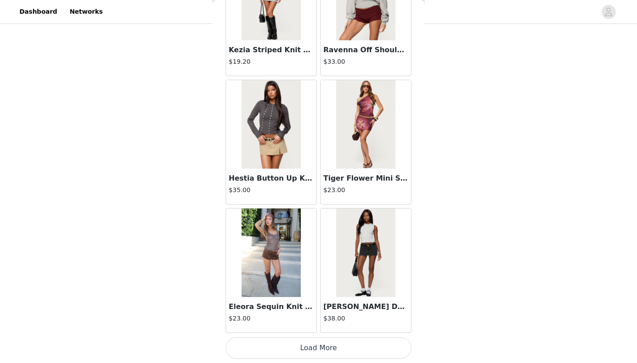
click at [284, 342] on button "Load More" at bounding box center [319, 347] width 186 height 21
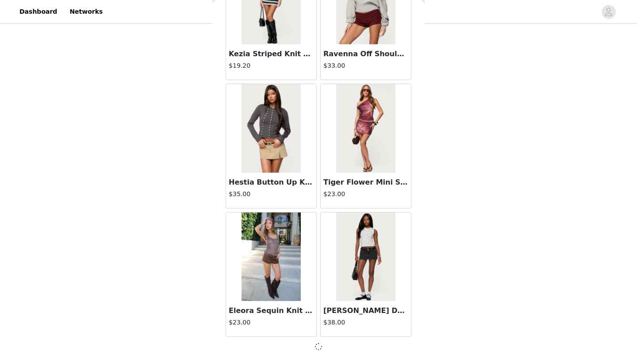
scroll to position [4836, 0]
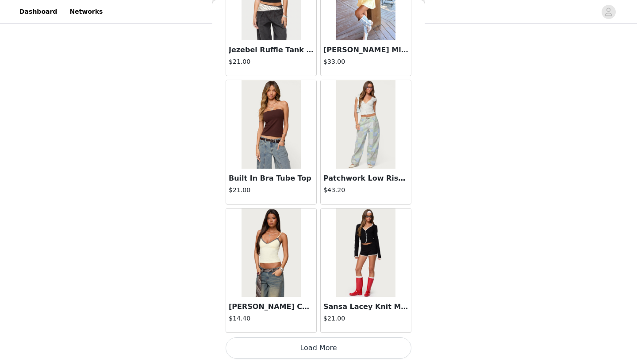
click at [284, 342] on button "Load More" at bounding box center [319, 347] width 186 height 21
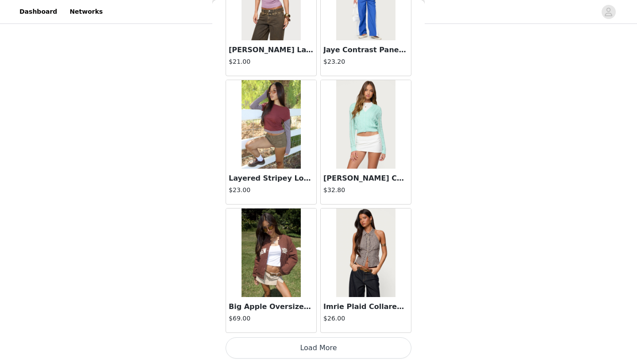
click at [284, 342] on button "Load More" at bounding box center [319, 347] width 186 height 21
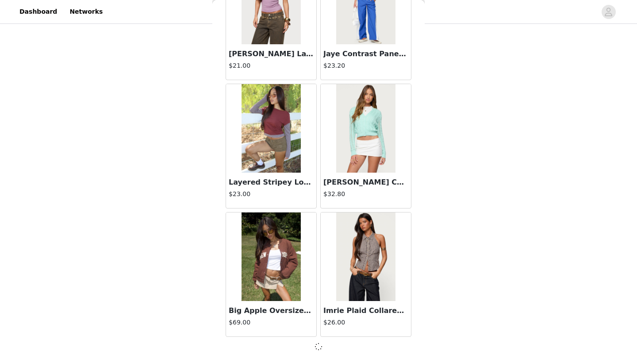
scroll to position [7403, 0]
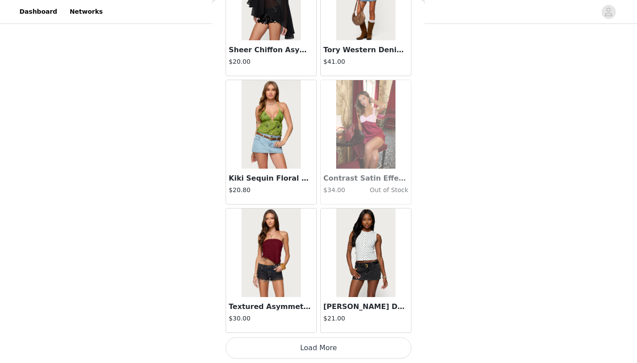
click at [284, 342] on button "Load More" at bounding box center [319, 347] width 186 height 21
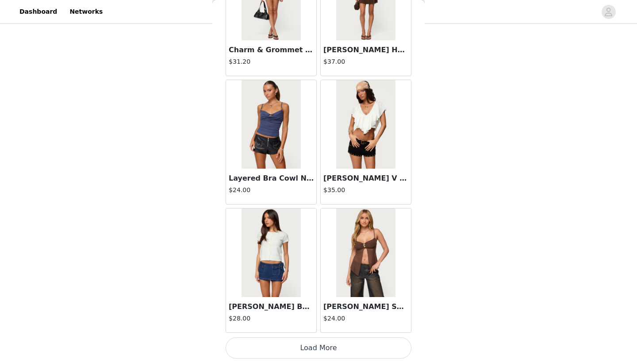
click at [284, 342] on button "Load More" at bounding box center [319, 347] width 186 height 21
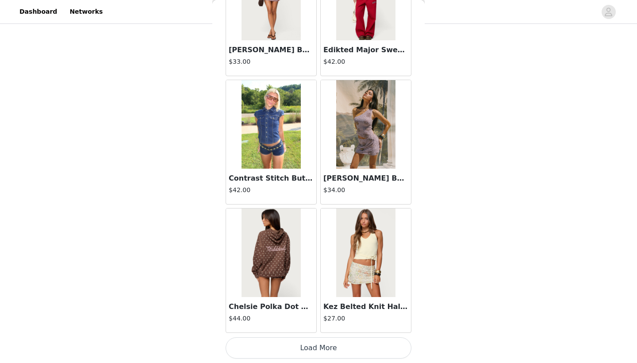
click at [284, 342] on button "Load More" at bounding box center [319, 347] width 186 height 21
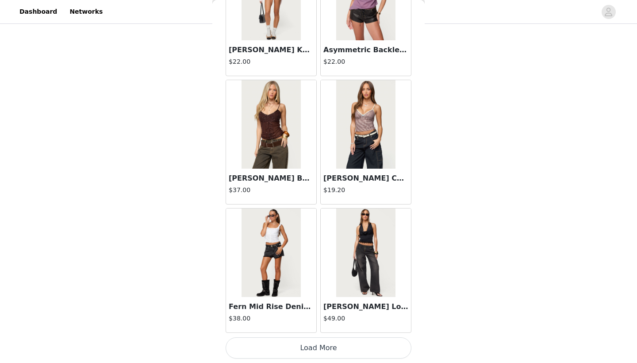
scroll to position [12535, 0]
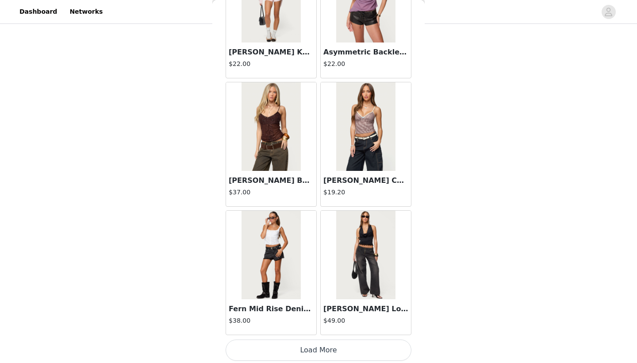
click at [284, 342] on button "Load More" at bounding box center [319, 349] width 186 height 21
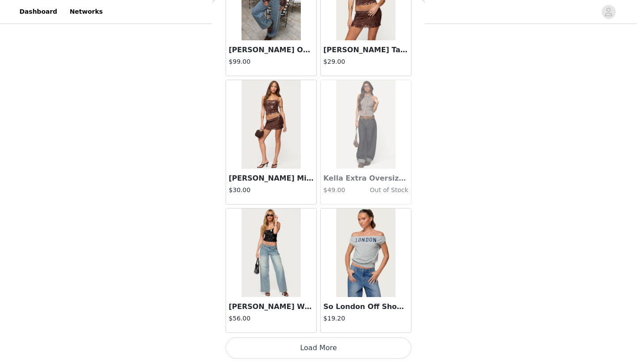
click at [284, 342] on button "Load More" at bounding box center [319, 347] width 186 height 21
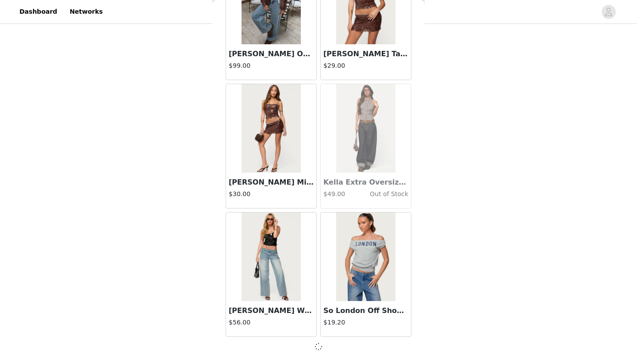
scroll to position [13818, 0]
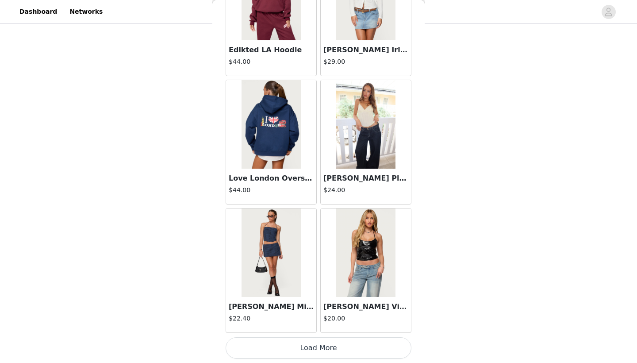
click at [284, 342] on button "Load More" at bounding box center [319, 347] width 186 height 21
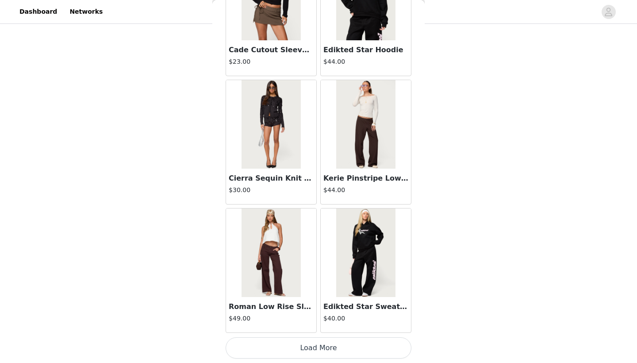
scroll to position [16388, 0]
click at [284, 342] on button "Load More" at bounding box center [319, 347] width 186 height 21
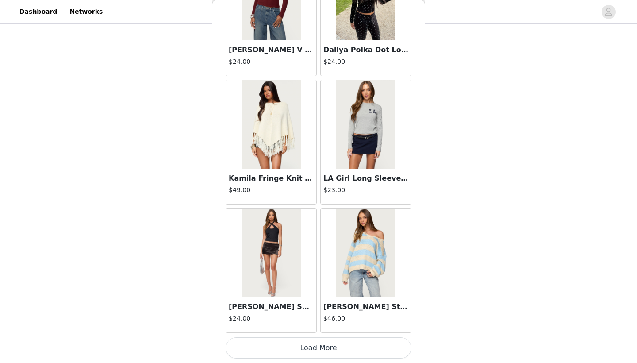
click at [284, 342] on button "Load More" at bounding box center [319, 347] width 186 height 21
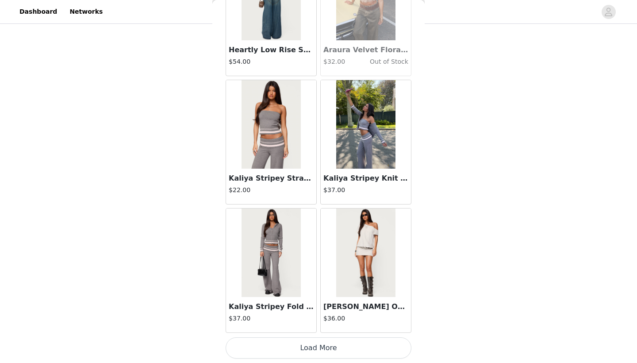
click at [284, 342] on button "Load More" at bounding box center [319, 347] width 186 height 21
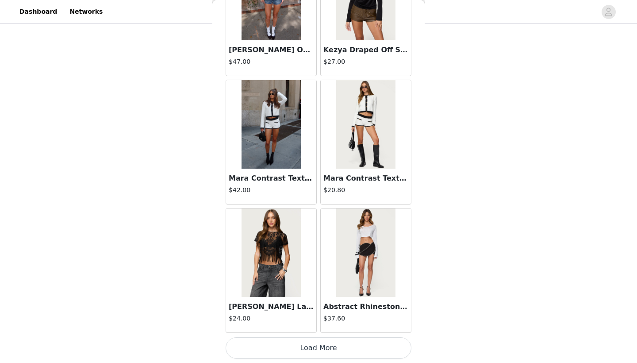
click at [284, 342] on button "Load More" at bounding box center [319, 347] width 186 height 21
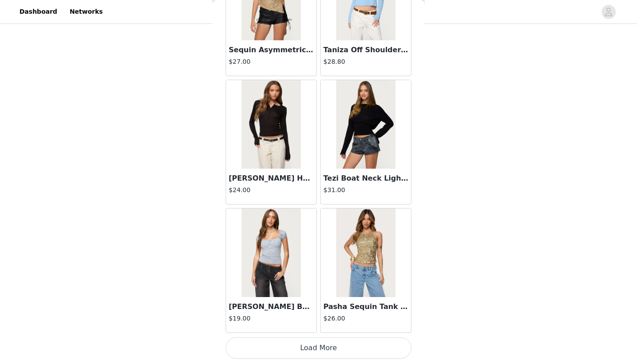
scroll to position [21517, 0]
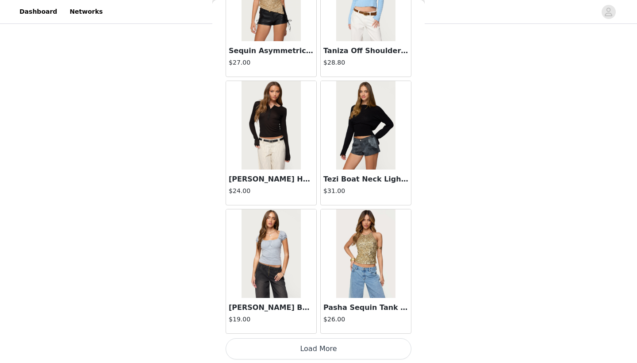
click at [284, 342] on button "Load More" at bounding box center [319, 348] width 186 height 21
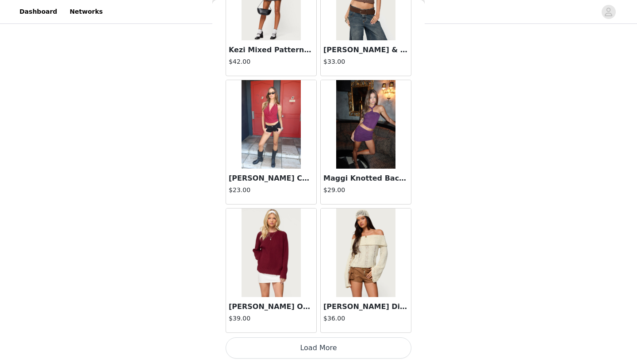
click at [284, 342] on button "Load More" at bounding box center [319, 347] width 186 height 21
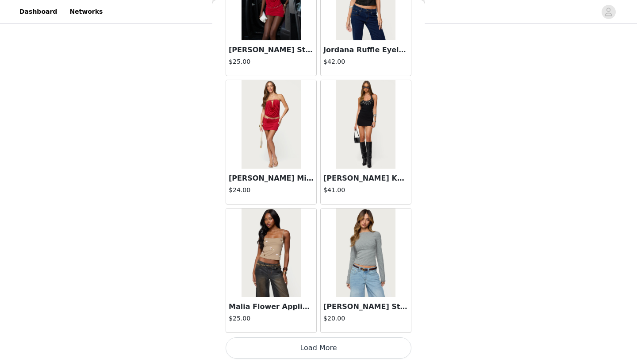
click at [284, 342] on button "Load More" at bounding box center [319, 347] width 186 height 21
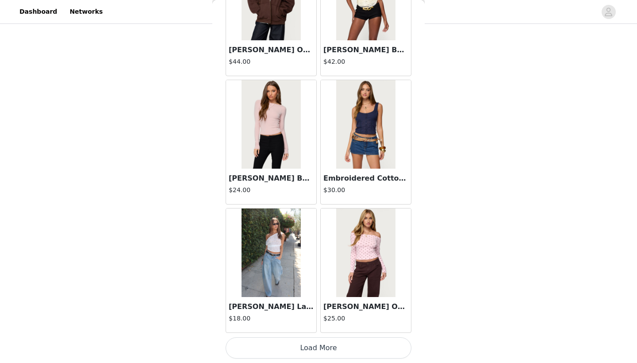
click at [284, 342] on button "Load More" at bounding box center [319, 347] width 186 height 21
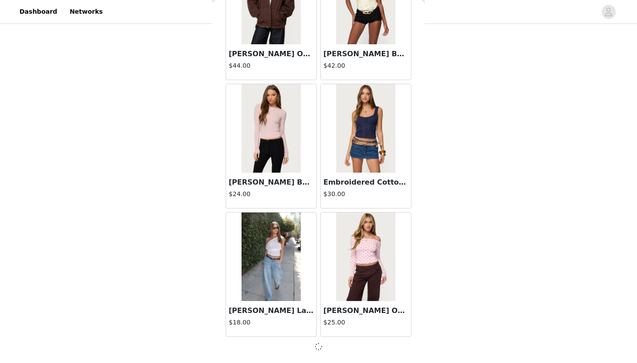
scroll to position [25366, 0]
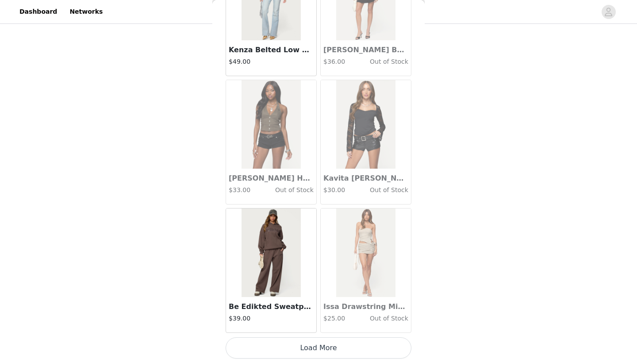
click at [284, 342] on button "Load More" at bounding box center [319, 347] width 186 height 21
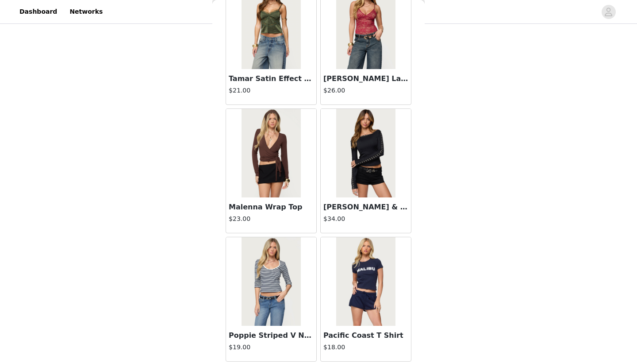
scroll to position [27580, 0]
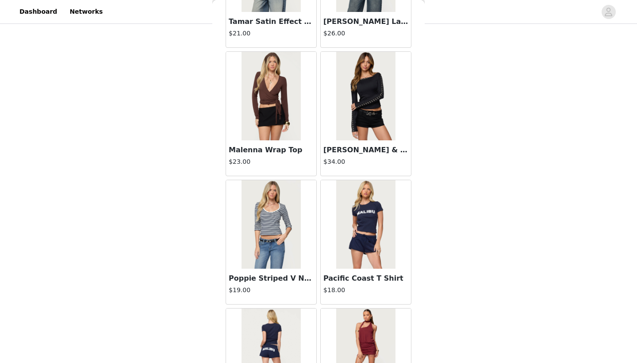
click at [283, 152] on h3 "Malenna Wrap Top" at bounding box center [271, 150] width 85 height 11
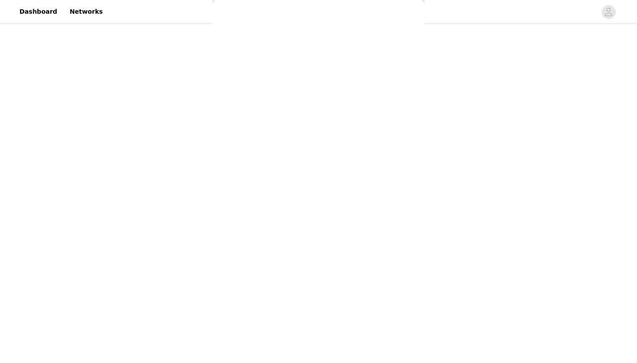
scroll to position [0, 0]
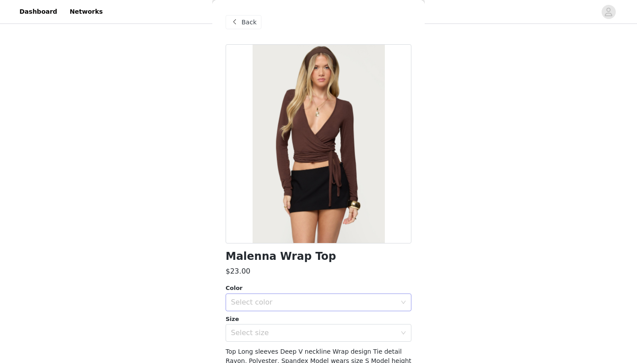
click at [261, 298] on div "Select color" at bounding box center [313, 302] width 165 height 9
click at [247, 324] on li "BROWN" at bounding box center [319, 321] width 186 height 14
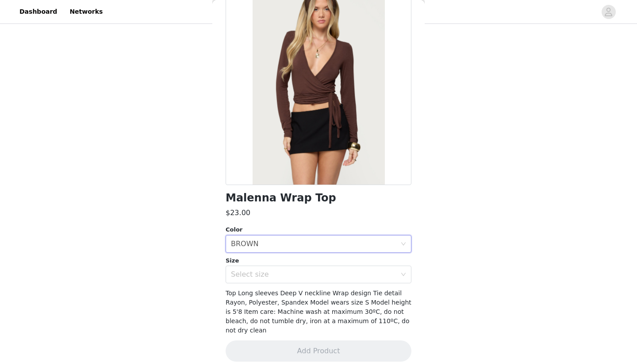
scroll to position [58, 0]
click at [269, 269] on div "Select size" at bounding box center [315, 274] width 169 height 17
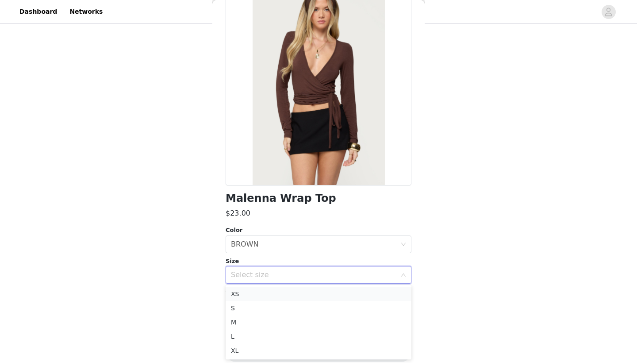
click at [256, 295] on li "XS" at bounding box center [319, 294] width 186 height 14
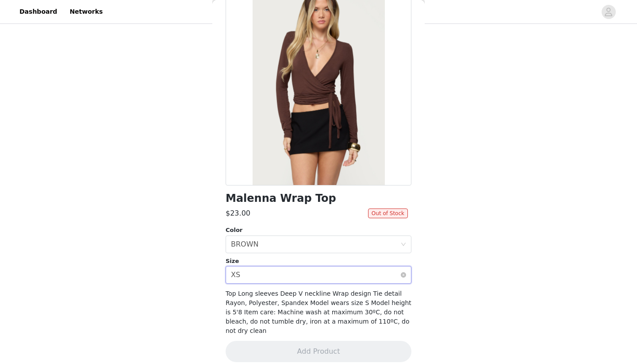
click at [279, 269] on div "Select size XS" at bounding box center [315, 274] width 169 height 17
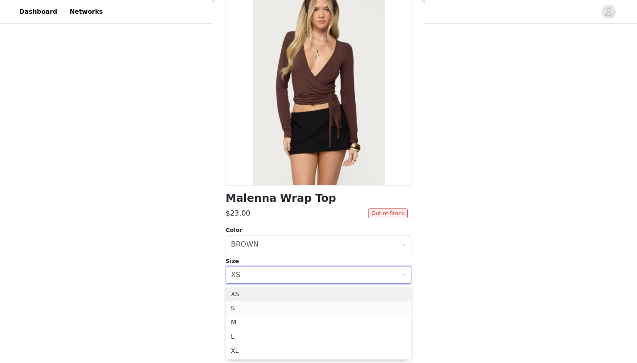
click at [246, 307] on li "S" at bounding box center [319, 308] width 186 height 14
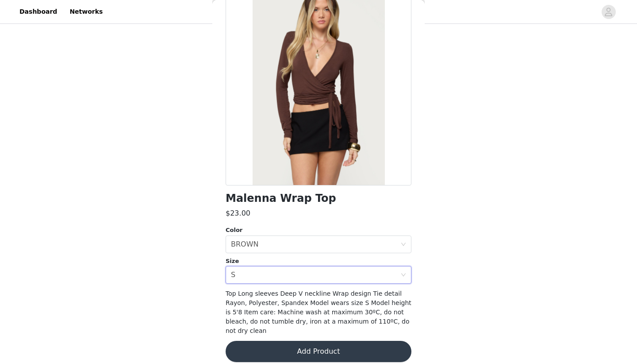
click at [267, 341] on button "Add Product" at bounding box center [319, 351] width 186 height 21
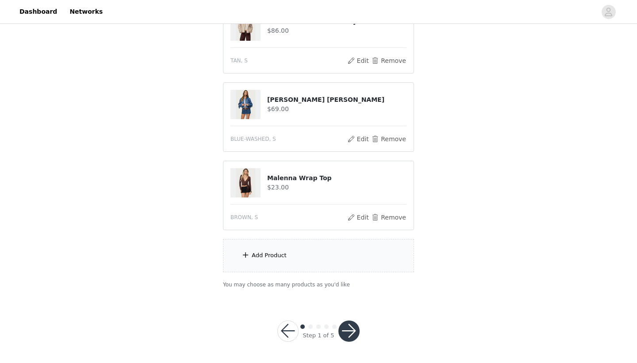
scroll to position [196, 0]
click at [327, 248] on div "Add Product" at bounding box center [318, 255] width 191 height 33
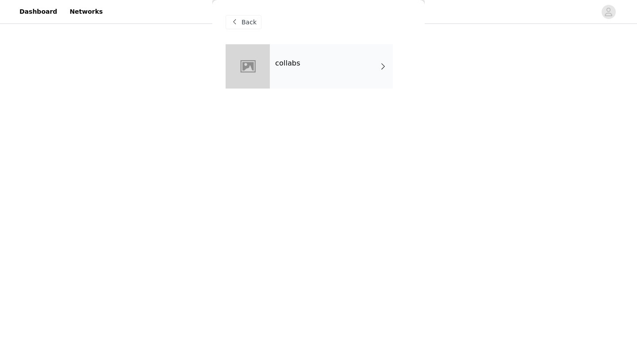
scroll to position [161, 0]
click at [349, 89] on div "collabs" at bounding box center [319, 73] width 186 height 58
click at [349, 62] on div "collabs" at bounding box center [331, 66] width 123 height 44
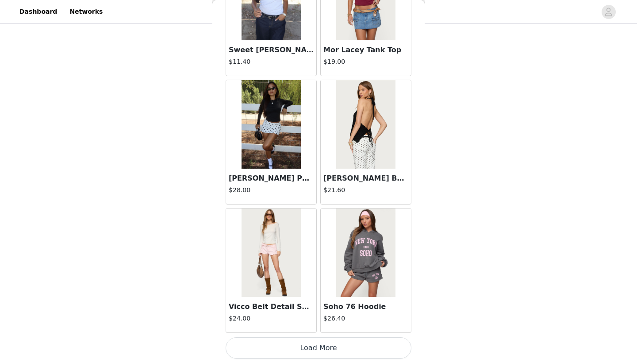
click at [308, 347] on button "Load More" at bounding box center [319, 347] width 186 height 21
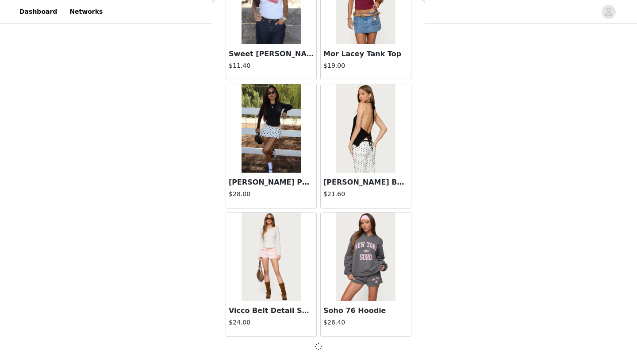
scroll to position [987, 0]
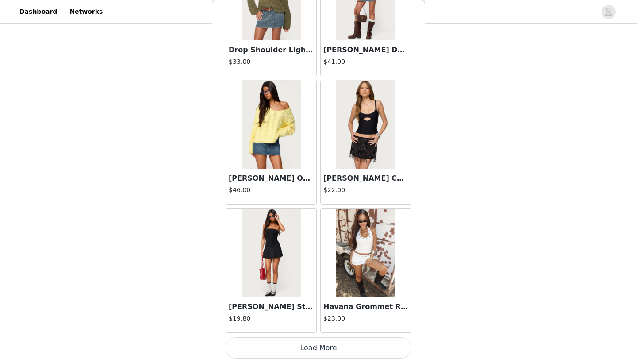
click at [308, 347] on button "Load More" at bounding box center [319, 347] width 186 height 21
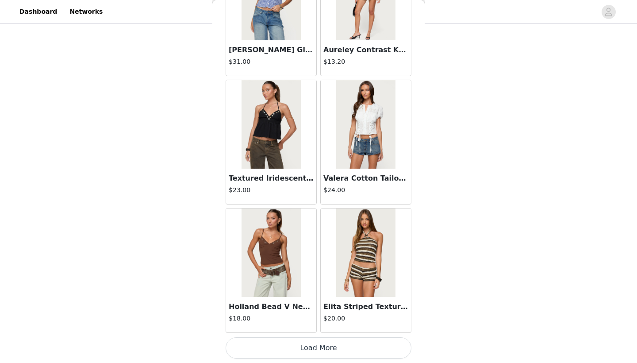
click at [308, 347] on button "Load More" at bounding box center [319, 347] width 186 height 21
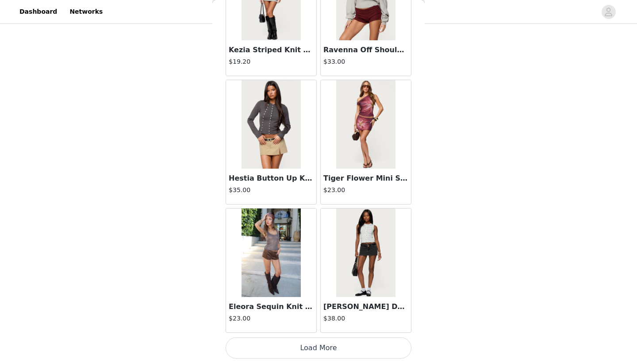
click at [308, 347] on button "Load More" at bounding box center [319, 347] width 186 height 21
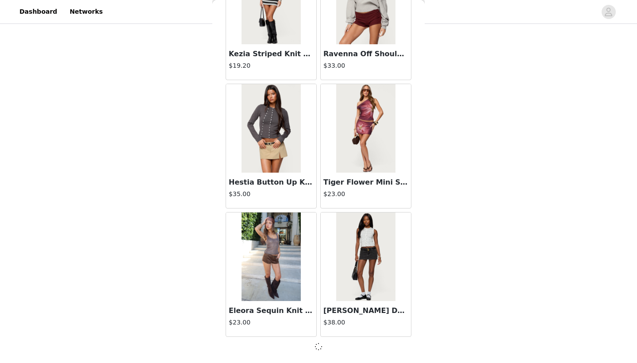
scroll to position [4836, 0]
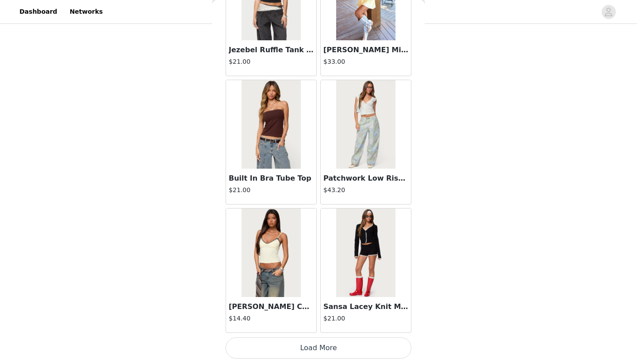
click at [308, 347] on button "Load More" at bounding box center [319, 347] width 186 height 21
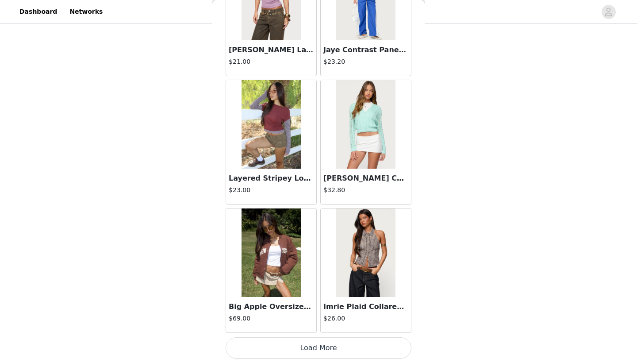
click at [308, 347] on button "Load More" at bounding box center [319, 347] width 186 height 21
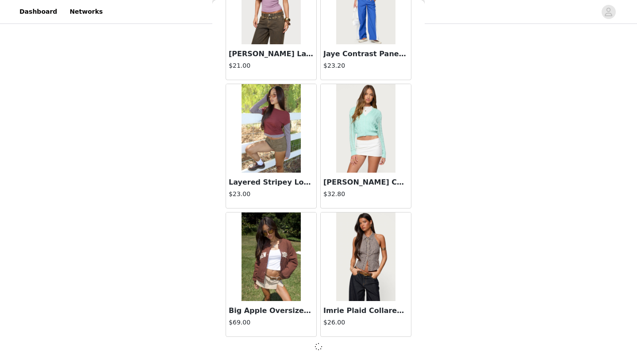
scroll to position [7403, 0]
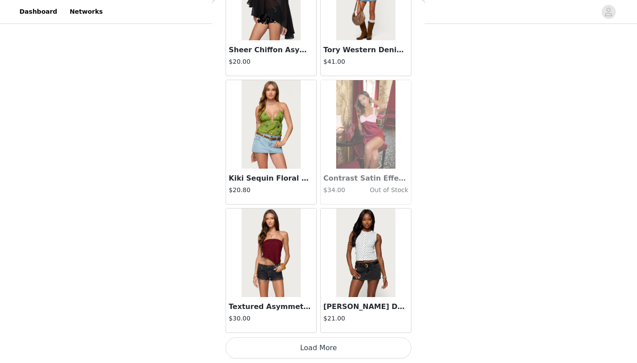
click at [308, 347] on button "Load More" at bounding box center [319, 347] width 186 height 21
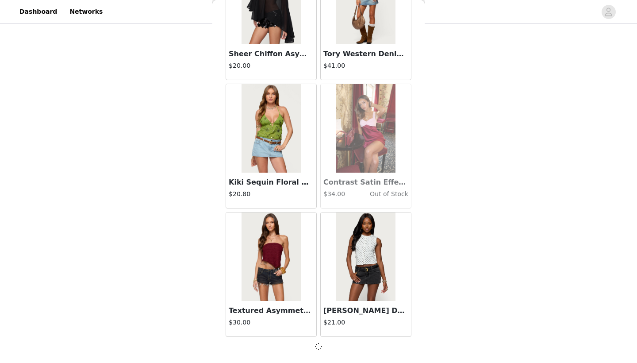
scroll to position [8686, 0]
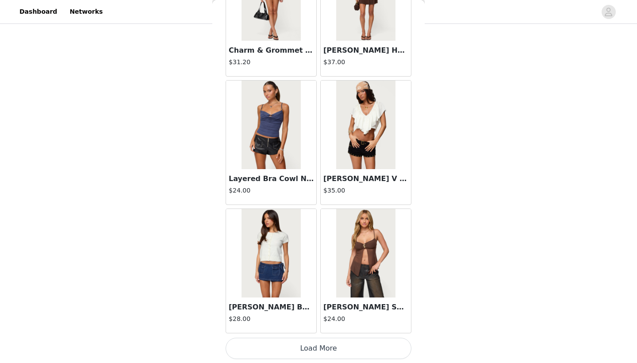
click at [308, 347] on button "Load More" at bounding box center [319, 348] width 186 height 21
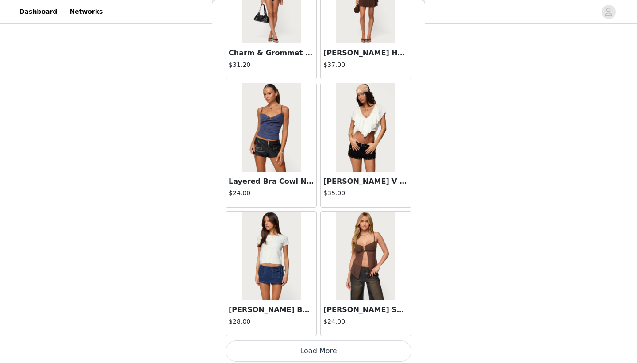
scroll to position [9969, 0]
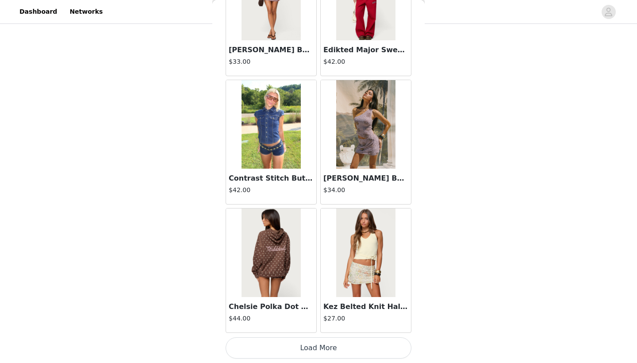
click at [308, 347] on button "Load More" at bounding box center [319, 347] width 186 height 21
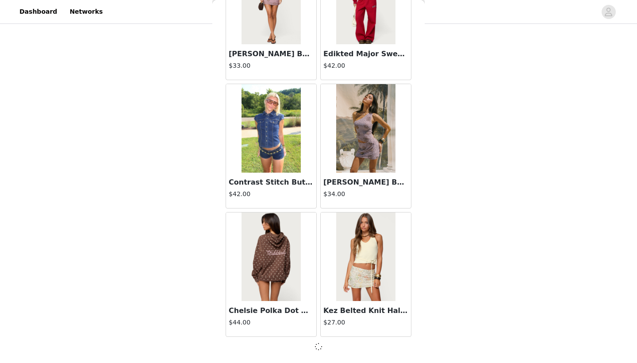
scroll to position [11252, 0]
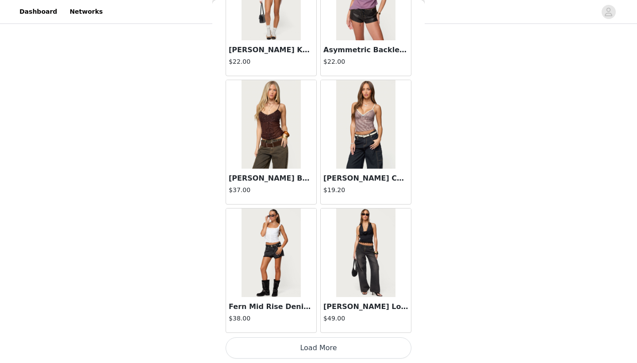
click at [308, 347] on button "Load More" at bounding box center [319, 347] width 186 height 21
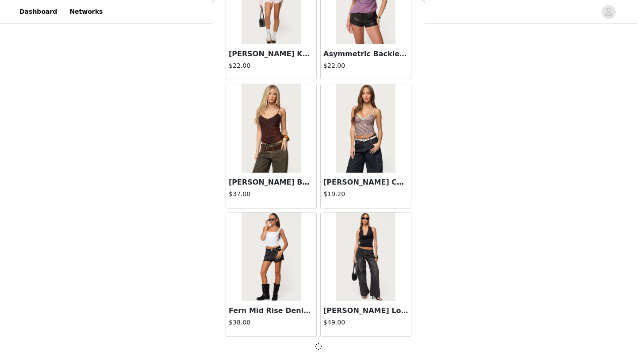
scroll to position [12535, 0]
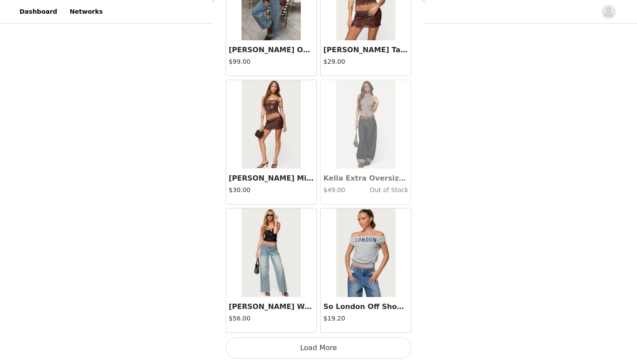
click at [308, 347] on button "Load More" at bounding box center [319, 347] width 186 height 21
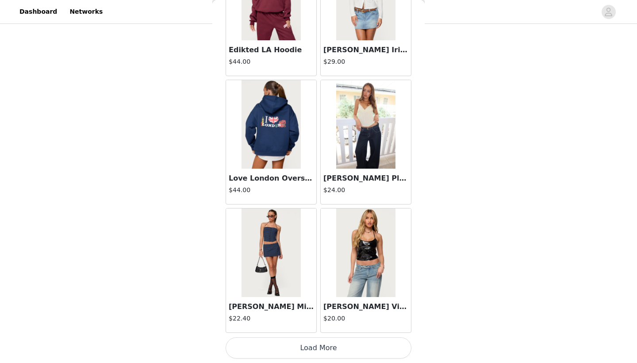
click at [308, 347] on button "Load More" at bounding box center [319, 347] width 186 height 21
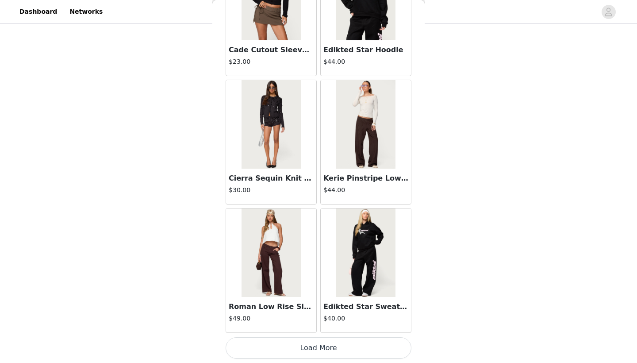
click at [308, 347] on button "Load More" at bounding box center [319, 347] width 186 height 21
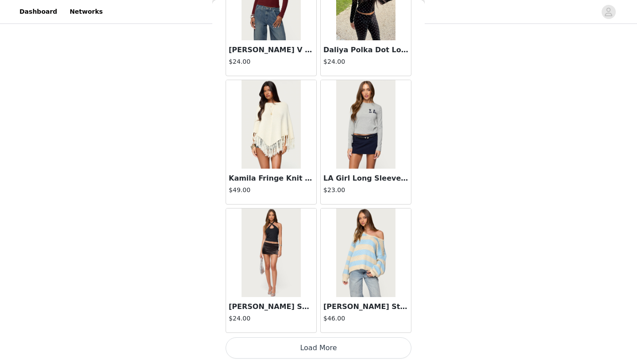
scroll to position [167, 0]
click at [308, 347] on button "Load More" at bounding box center [319, 347] width 186 height 21
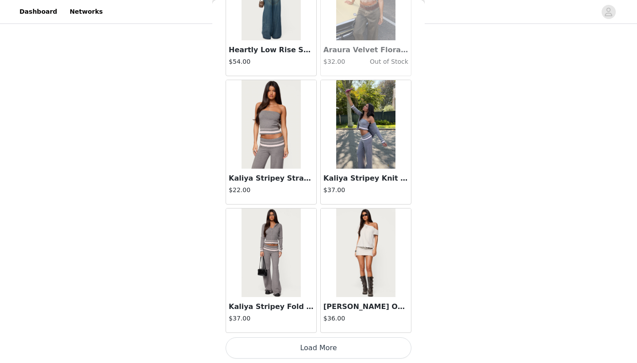
scroll to position [184, 0]
click at [308, 347] on button "Load More" at bounding box center [319, 347] width 186 height 21
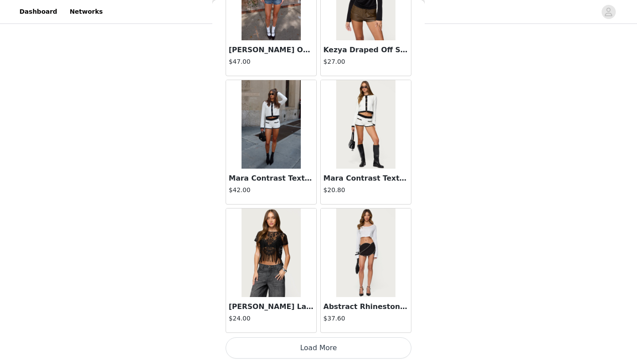
click at [308, 347] on button "Load More" at bounding box center [319, 347] width 186 height 21
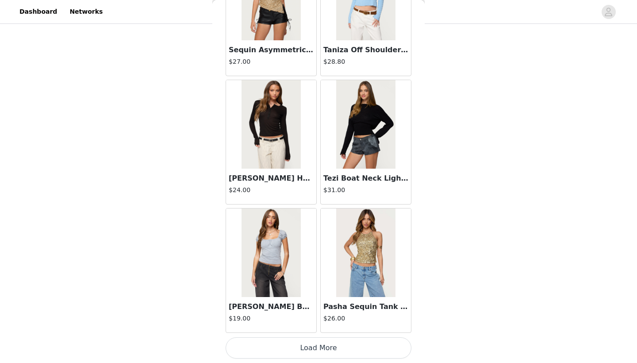
scroll to position [196, 0]
click at [308, 347] on button "Load More" at bounding box center [319, 347] width 186 height 21
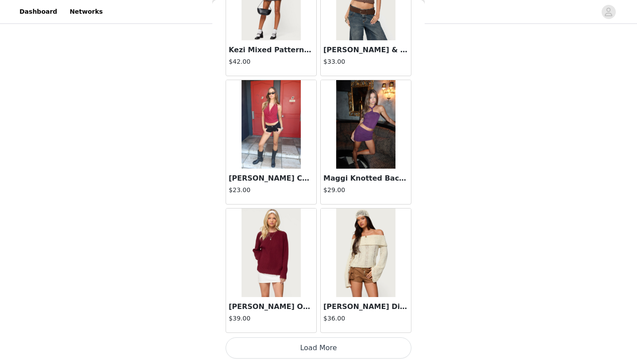
click at [307, 349] on button "Load More" at bounding box center [319, 347] width 186 height 21
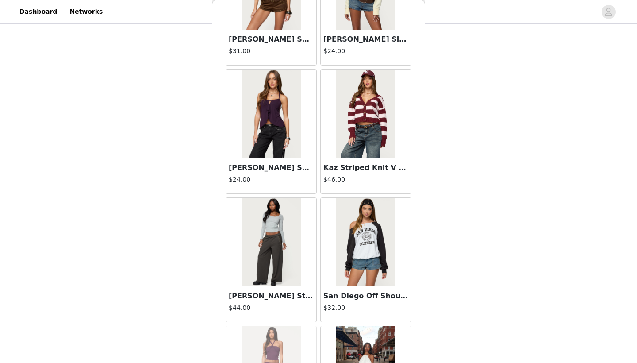
scroll to position [23486, 0]
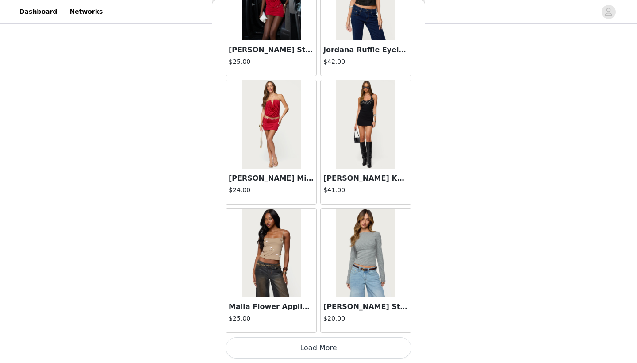
click at [311, 353] on button "Load More" at bounding box center [319, 347] width 186 height 21
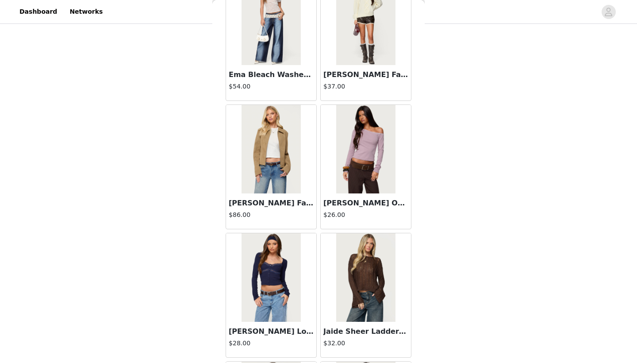
scroll to position [24966, 0]
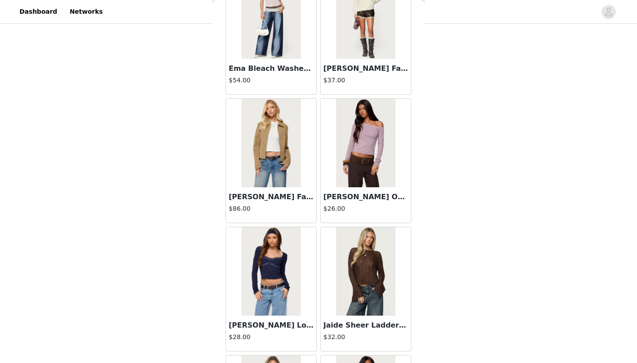
click at [352, 194] on h3 "[PERSON_NAME] Off Shoulder Top" at bounding box center [365, 197] width 85 height 11
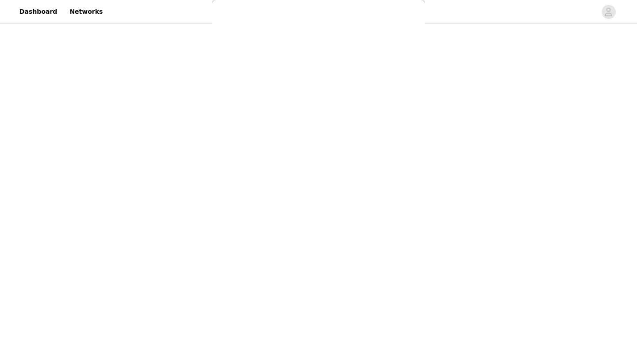
scroll to position [0, 0]
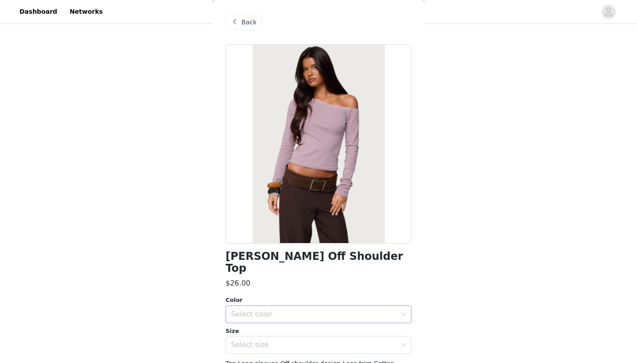
click at [271, 308] on div "Select color" at bounding box center [315, 314] width 169 height 17
click at [254, 318] on li "PURPLE" at bounding box center [319, 321] width 186 height 14
click at [254, 340] on div "Select size" at bounding box center [313, 344] width 165 height 9
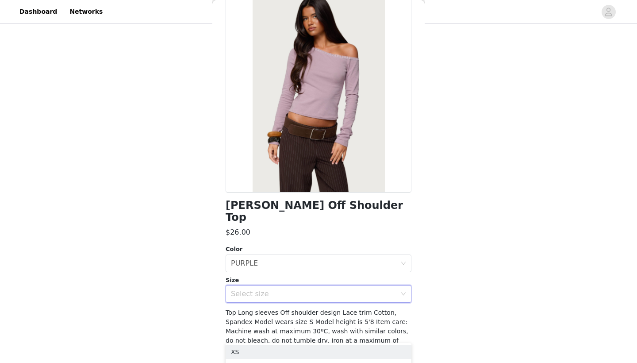
click at [261, 290] on div "[PERSON_NAME] Off Shoulder Top $26.00 Color Select color PURPLE Size Select siz…" at bounding box center [319, 192] width 186 height 398
click at [258, 289] on div "Select size" at bounding box center [313, 293] width 165 height 9
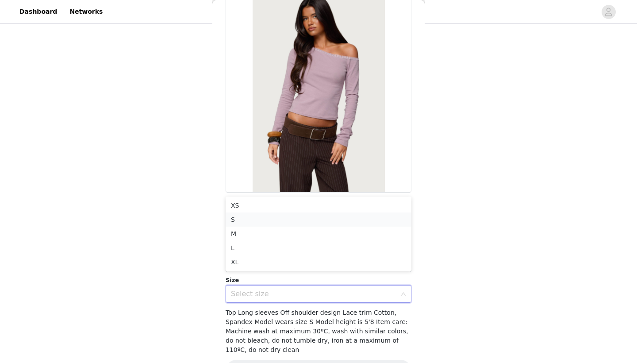
click at [269, 218] on li "S" at bounding box center [319, 219] width 186 height 14
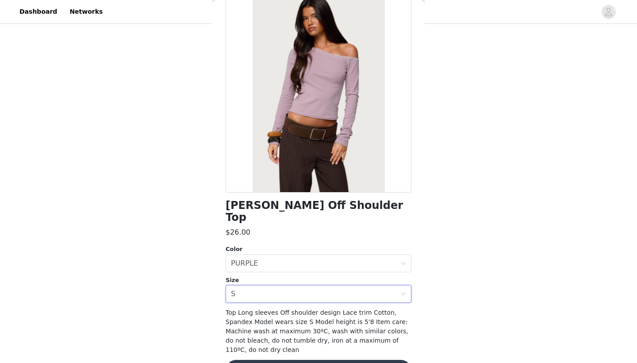
click at [283, 360] on button "Add Product" at bounding box center [319, 370] width 186 height 21
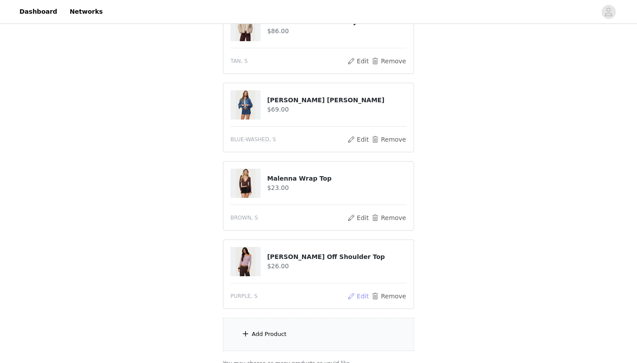
click at [362, 296] on button "Edit" at bounding box center [358, 296] width 23 height 11
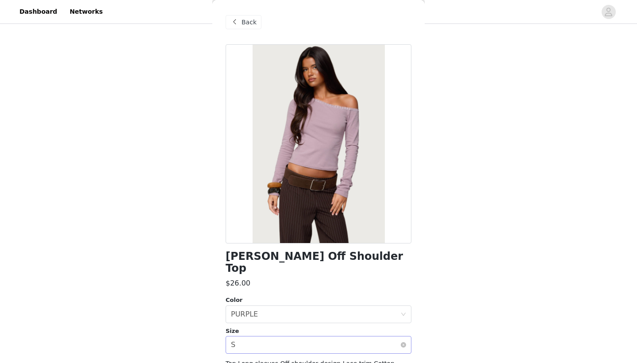
click at [258, 336] on div "Select size S" at bounding box center [315, 344] width 169 height 17
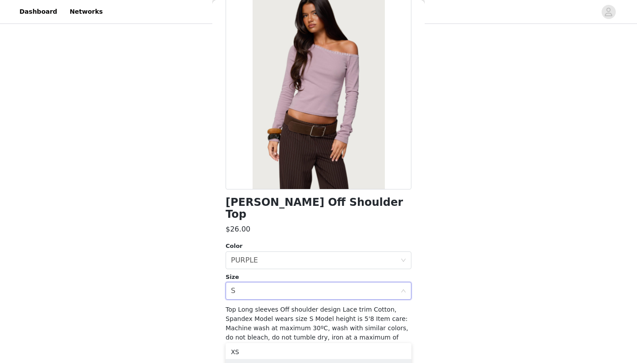
scroll to position [55, 0]
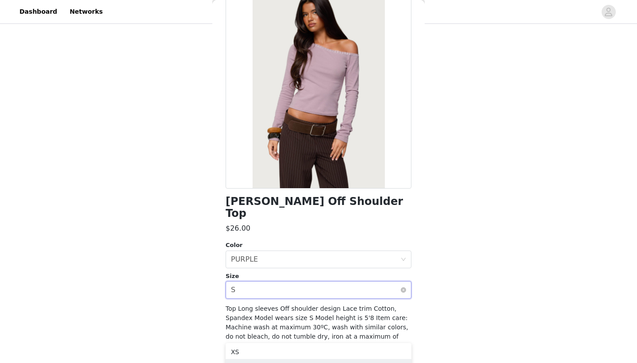
click at [274, 281] on div "Select size S" at bounding box center [315, 289] width 169 height 17
click at [270, 284] on div "Select size S" at bounding box center [315, 289] width 169 height 17
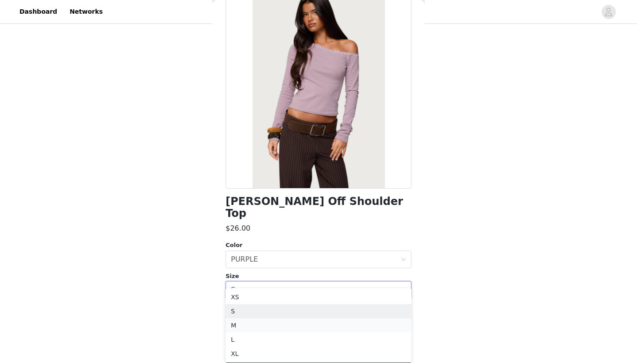
click at [255, 322] on li "M" at bounding box center [319, 325] width 186 height 14
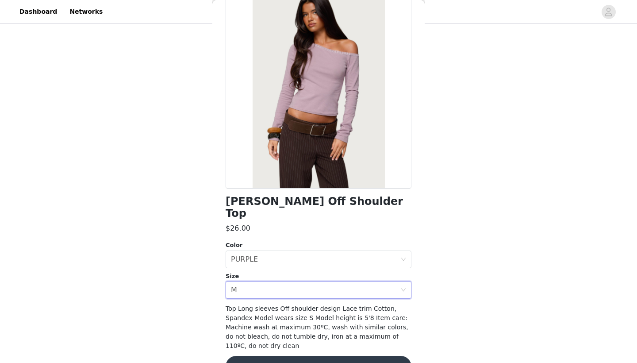
click at [282, 356] on button "Update Product" at bounding box center [319, 366] width 186 height 21
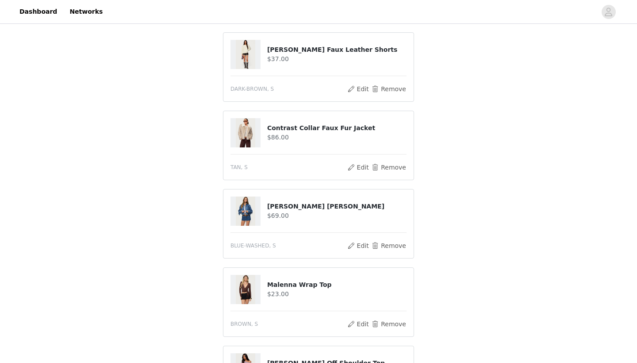
scroll to position [227, 0]
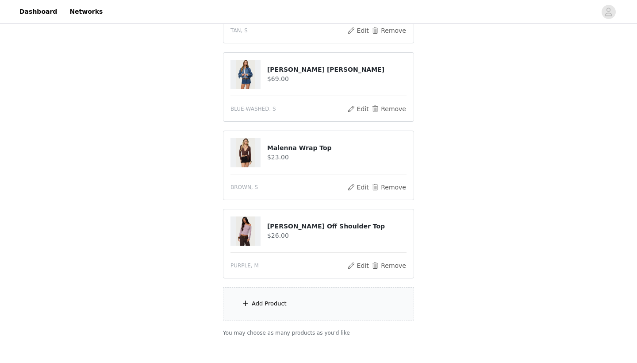
click at [291, 310] on div "Add Product" at bounding box center [318, 303] width 191 height 33
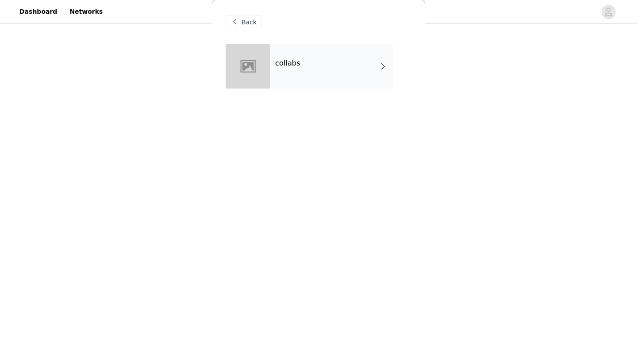
click at [340, 72] on div "collabs" at bounding box center [331, 66] width 123 height 44
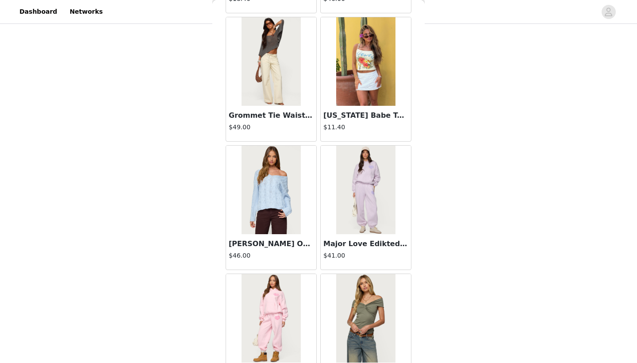
scroll to position [536, 0]
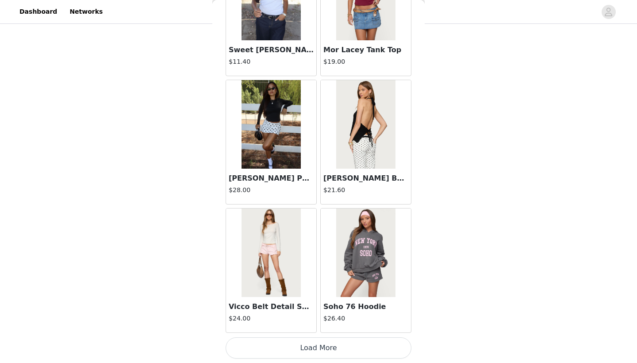
click at [303, 340] on button "Load More" at bounding box center [319, 347] width 186 height 21
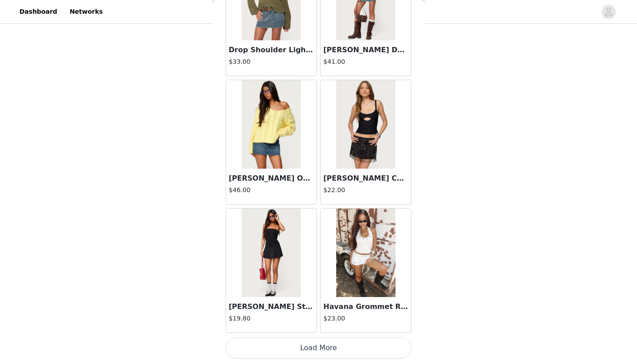
scroll to position [243, 0]
click at [308, 352] on button "Load More" at bounding box center [319, 347] width 186 height 21
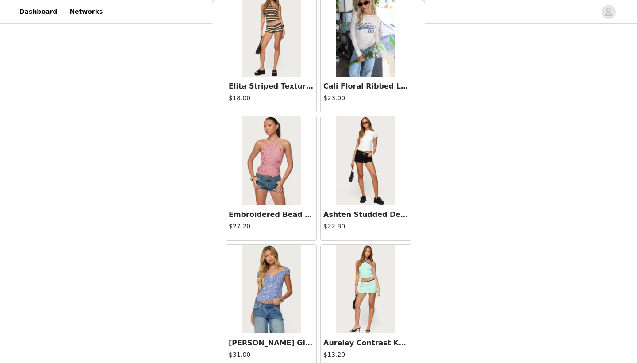
scroll to position [3266, 0]
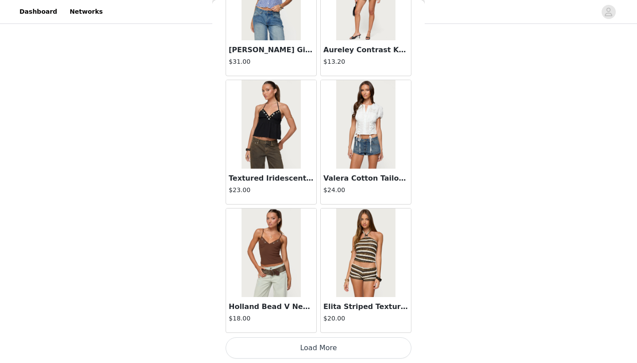
click at [320, 348] on button "Load More" at bounding box center [319, 347] width 186 height 21
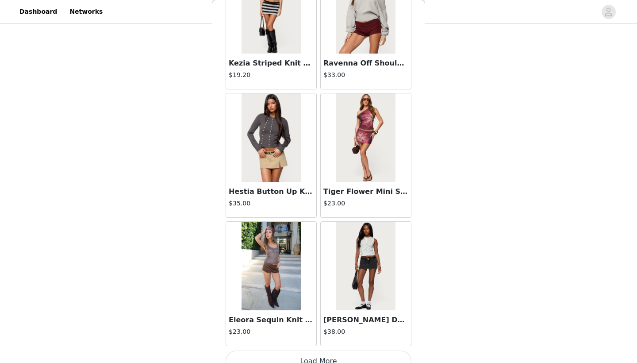
scroll to position [4828, 0]
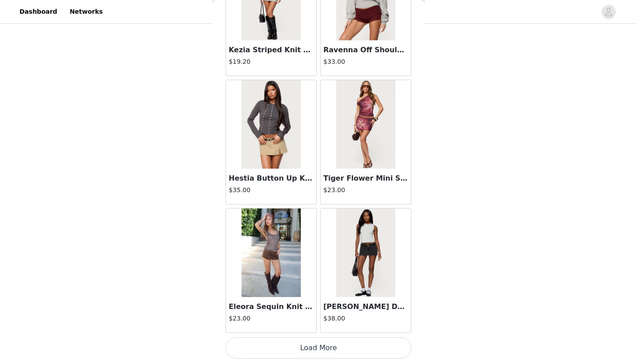
click at [324, 341] on button "Load More" at bounding box center [319, 347] width 186 height 21
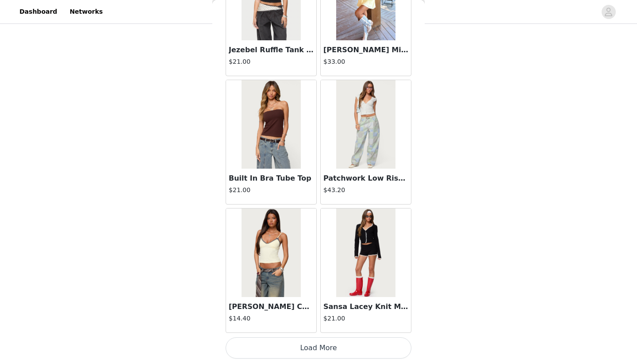
scroll to position [6123, 0]
click at [322, 343] on button "Load More" at bounding box center [319, 347] width 186 height 21
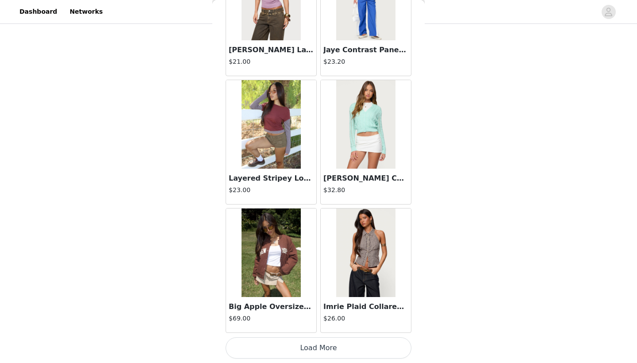
scroll to position [7407, 0]
click at [304, 343] on button "Load More" at bounding box center [319, 347] width 186 height 21
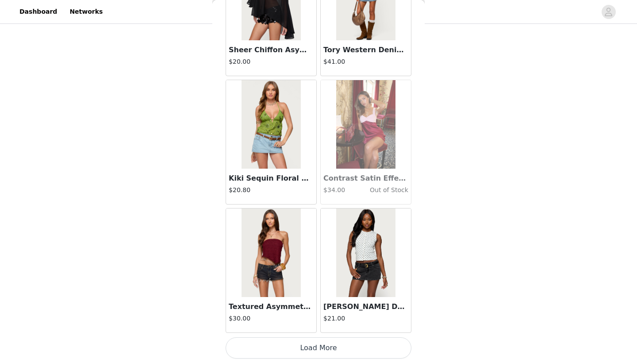
click at [303, 349] on button "Load More" at bounding box center [319, 347] width 186 height 21
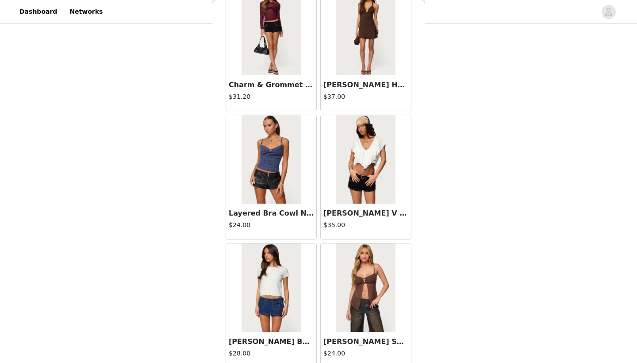
scroll to position [9925, 0]
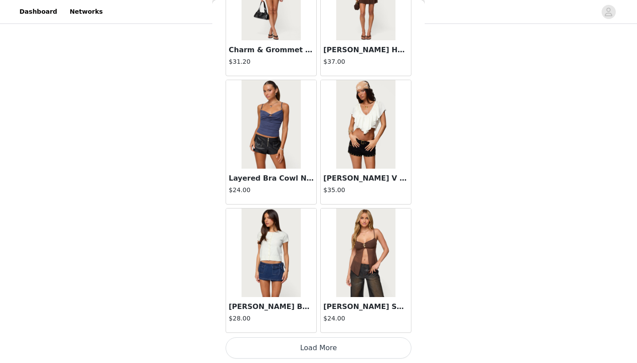
click at [298, 349] on button "Load More" at bounding box center [319, 347] width 186 height 21
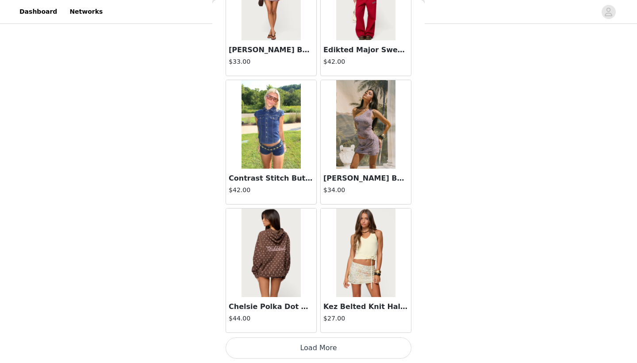
scroll to position [11256, 0]
click at [320, 343] on button "Load More" at bounding box center [319, 347] width 186 height 21
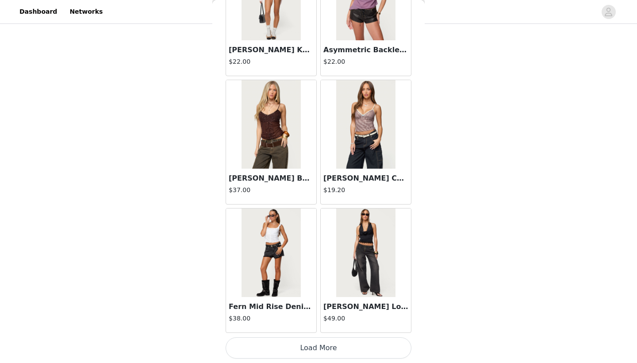
scroll to position [12539, 0]
click at [318, 350] on button "Load More" at bounding box center [319, 347] width 186 height 21
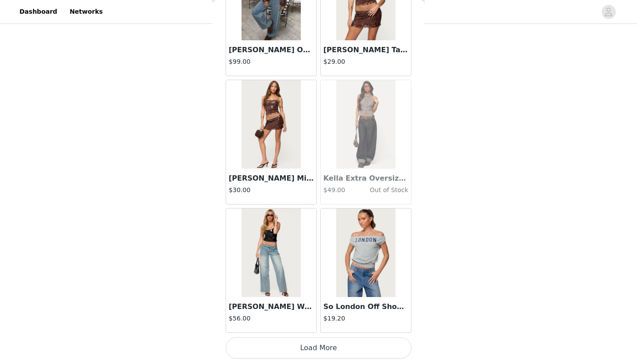
scroll to position [13822, 0]
click at [315, 346] on button "Load More" at bounding box center [319, 347] width 186 height 21
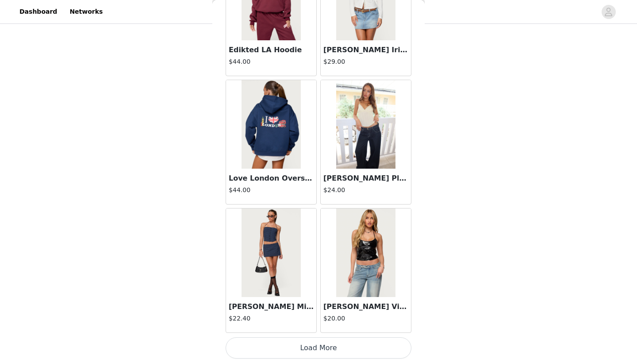
scroll to position [15105, 0]
click at [320, 350] on button "Load More" at bounding box center [319, 347] width 186 height 21
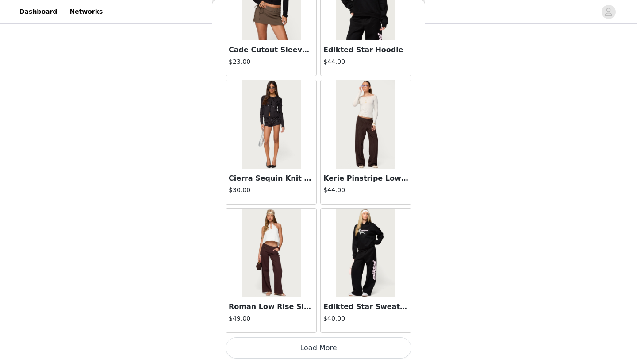
scroll to position [16388, 0]
click at [317, 350] on button "Load More" at bounding box center [319, 347] width 186 height 21
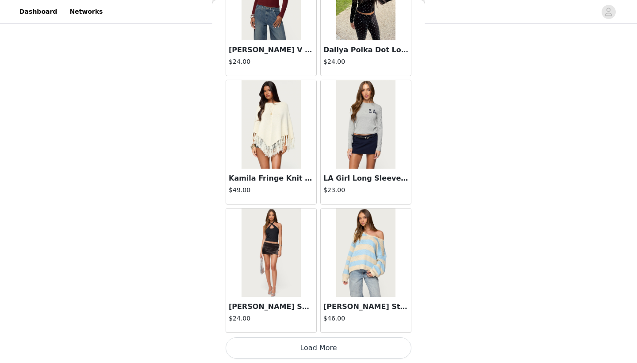
scroll to position [17671, 0]
click at [317, 350] on button "Load More" at bounding box center [319, 347] width 186 height 21
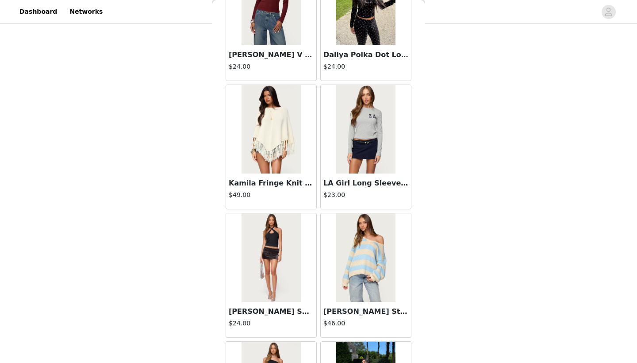
scroll to position [17660, 0]
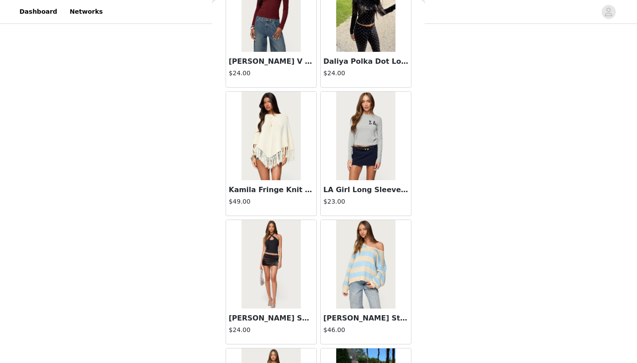
click at [283, 178] on img at bounding box center [271, 136] width 59 height 88
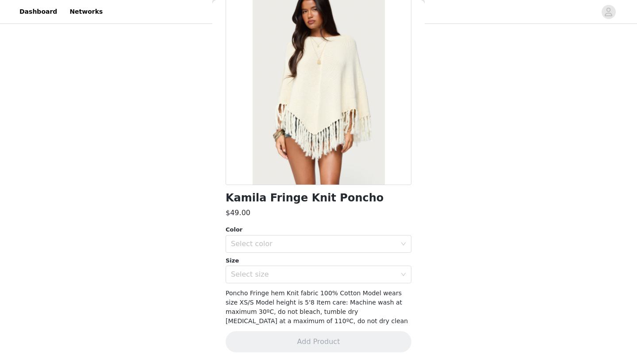
scroll to position [58, 0]
click at [260, 249] on div "Select color" at bounding box center [315, 244] width 169 height 17
click at [256, 260] on li "CREAM" at bounding box center [319, 263] width 186 height 14
click at [260, 278] on div "Select size" at bounding box center [313, 274] width 165 height 9
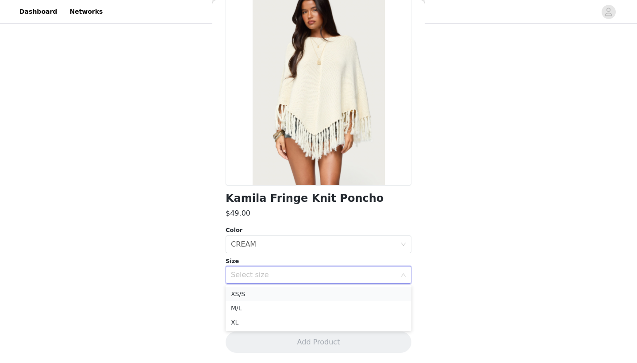
click at [252, 296] on li "XS/S" at bounding box center [319, 294] width 186 height 14
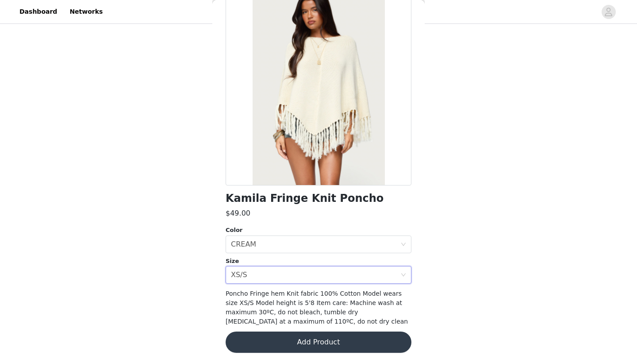
click at [295, 338] on button "Add Product" at bounding box center [319, 341] width 186 height 21
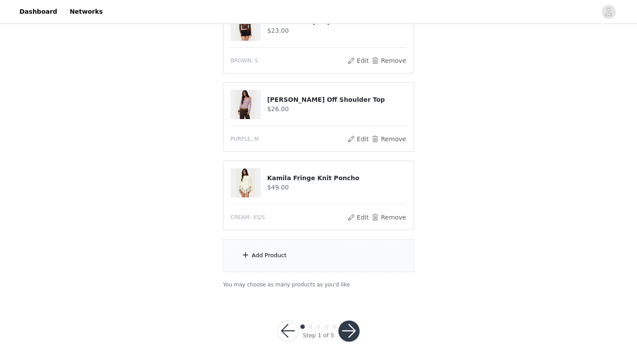
scroll to position [353, 0]
click at [347, 333] on button "button" at bounding box center [348, 331] width 21 height 21
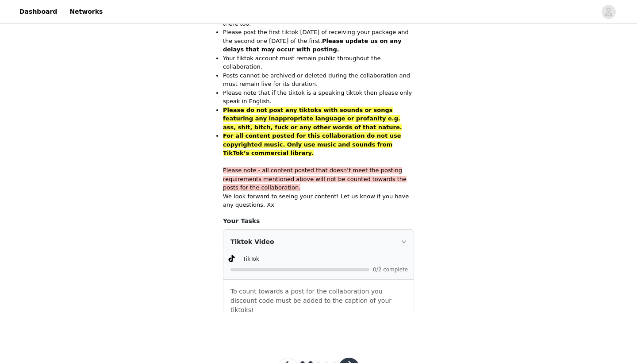
scroll to position [540, 0]
click at [344, 358] on button "button" at bounding box center [348, 368] width 21 height 21
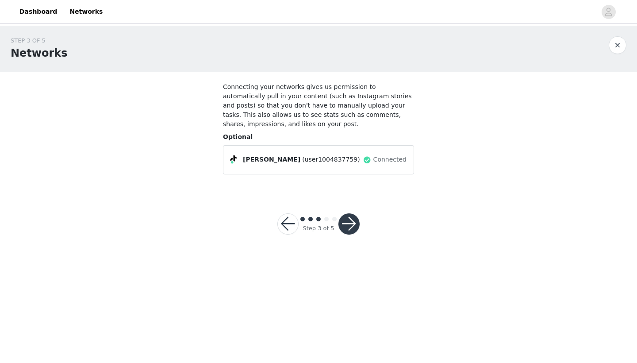
click at [357, 224] on button "button" at bounding box center [348, 223] width 21 height 21
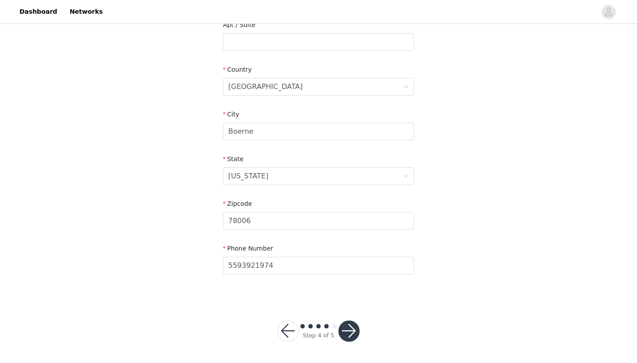
scroll to position [240, 0]
click at [350, 331] on button "button" at bounding box center [348, 331] width 21 height 21
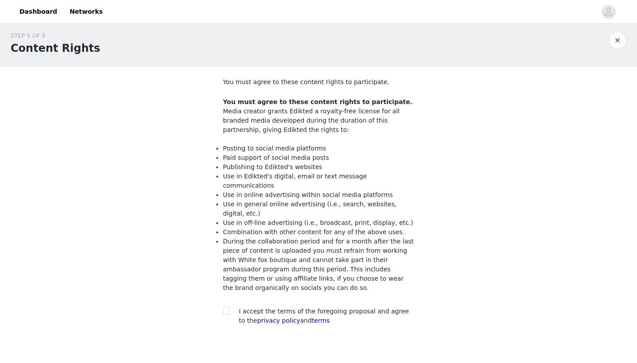
scroll to position [5, 0]
click at [229, 307] on span at bounding box center [226, 310] width 7 height 7
click at [229, 307] on input "checkbox" at bounding box center [226, 310] width 6 height 6
checkbox input "true"
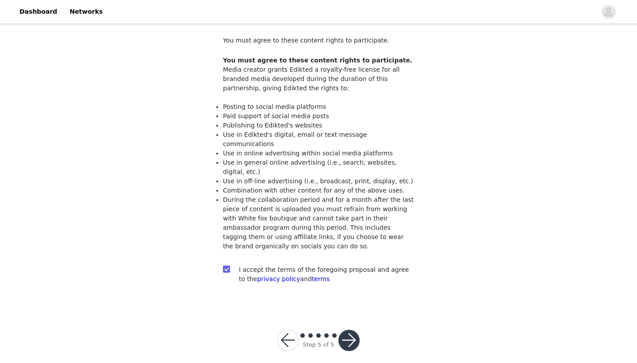
scroll to position [46, 0]
click at [350, 333] on button "button" at bounding box center [348, 340] width 21 height 21
